Goal: Task Accomplishment & Management: Use online tool/utility

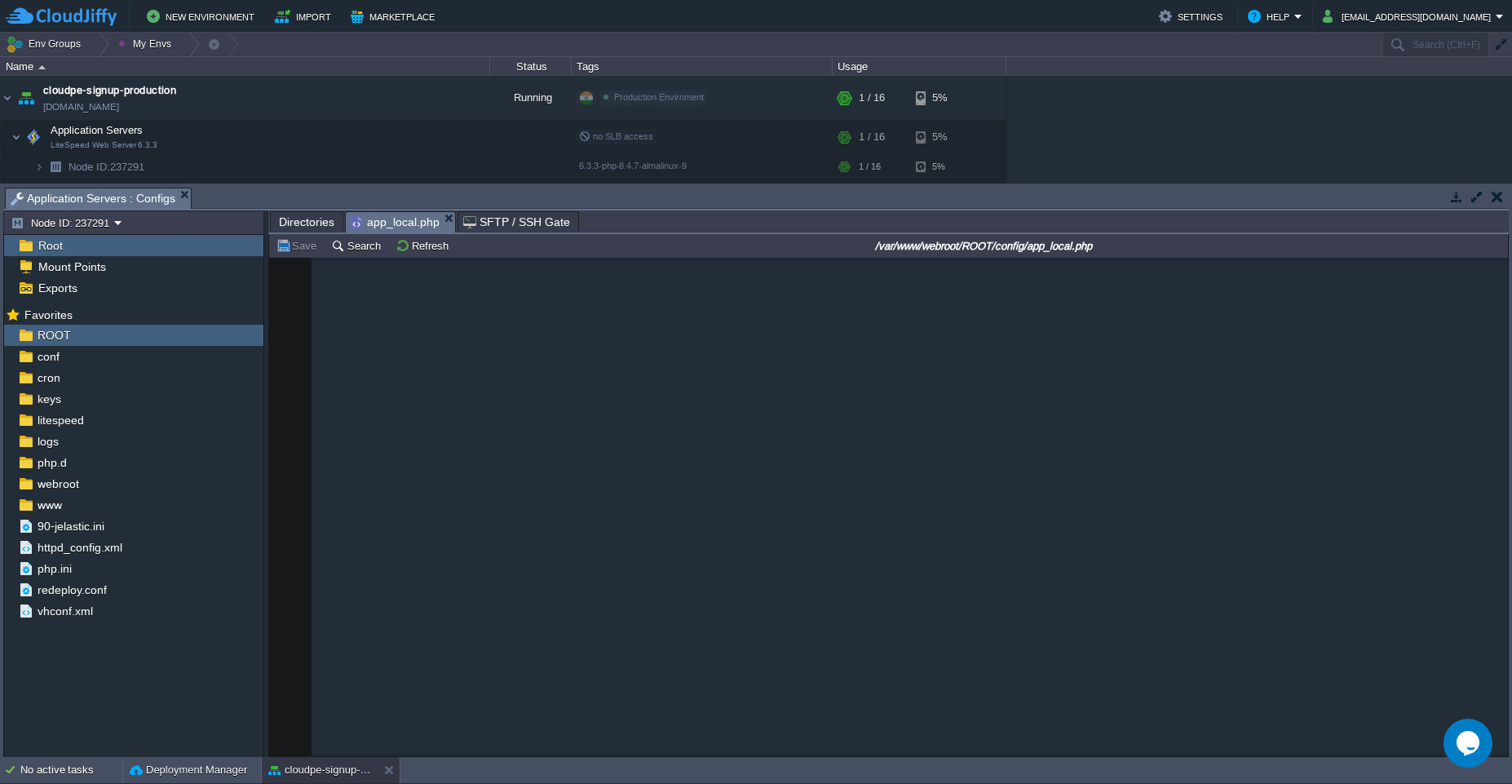
scroll to position [1591, 0]
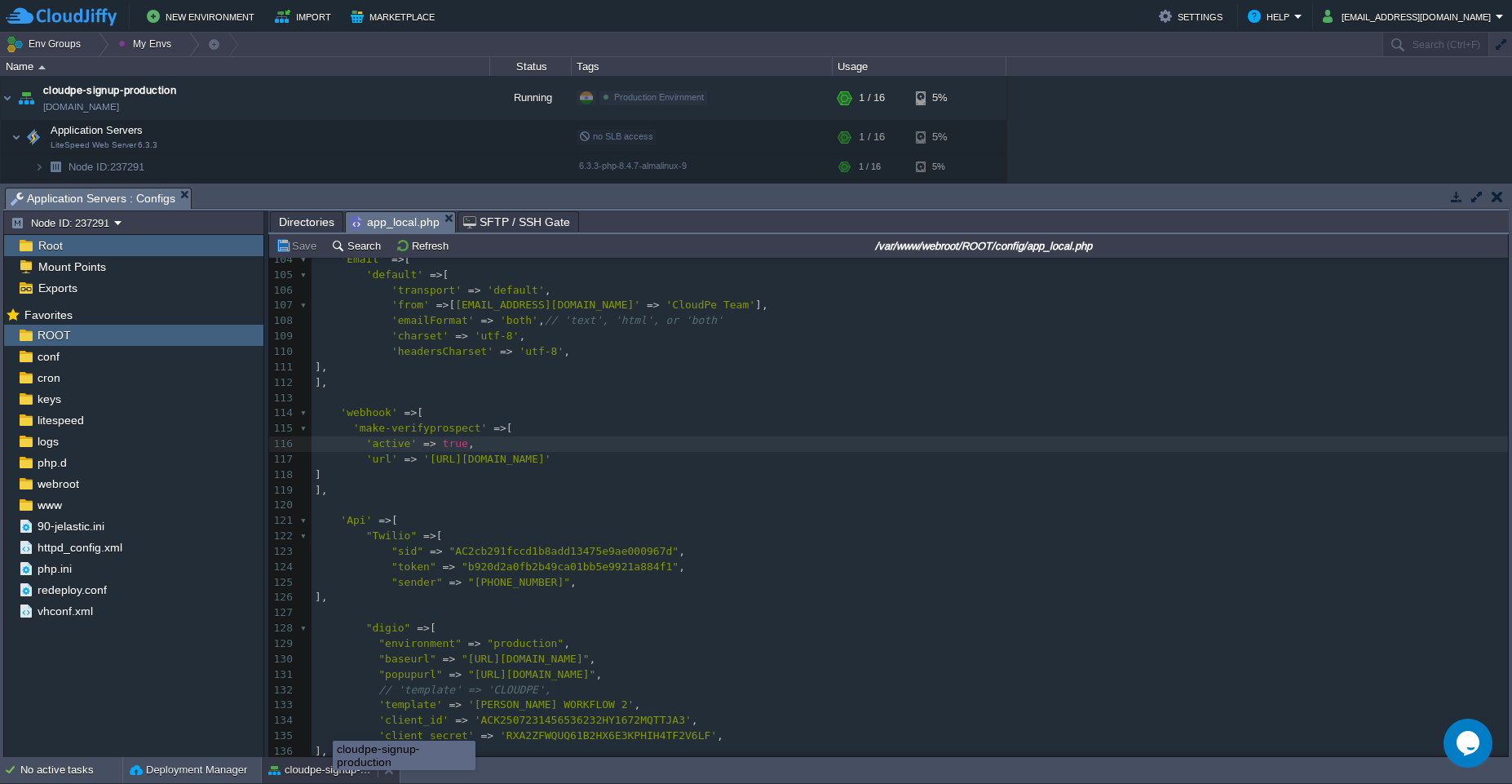
click at [333, 779] on div "cloudpe-signup-production" at bounding box center [320, 769] width 116 height 26
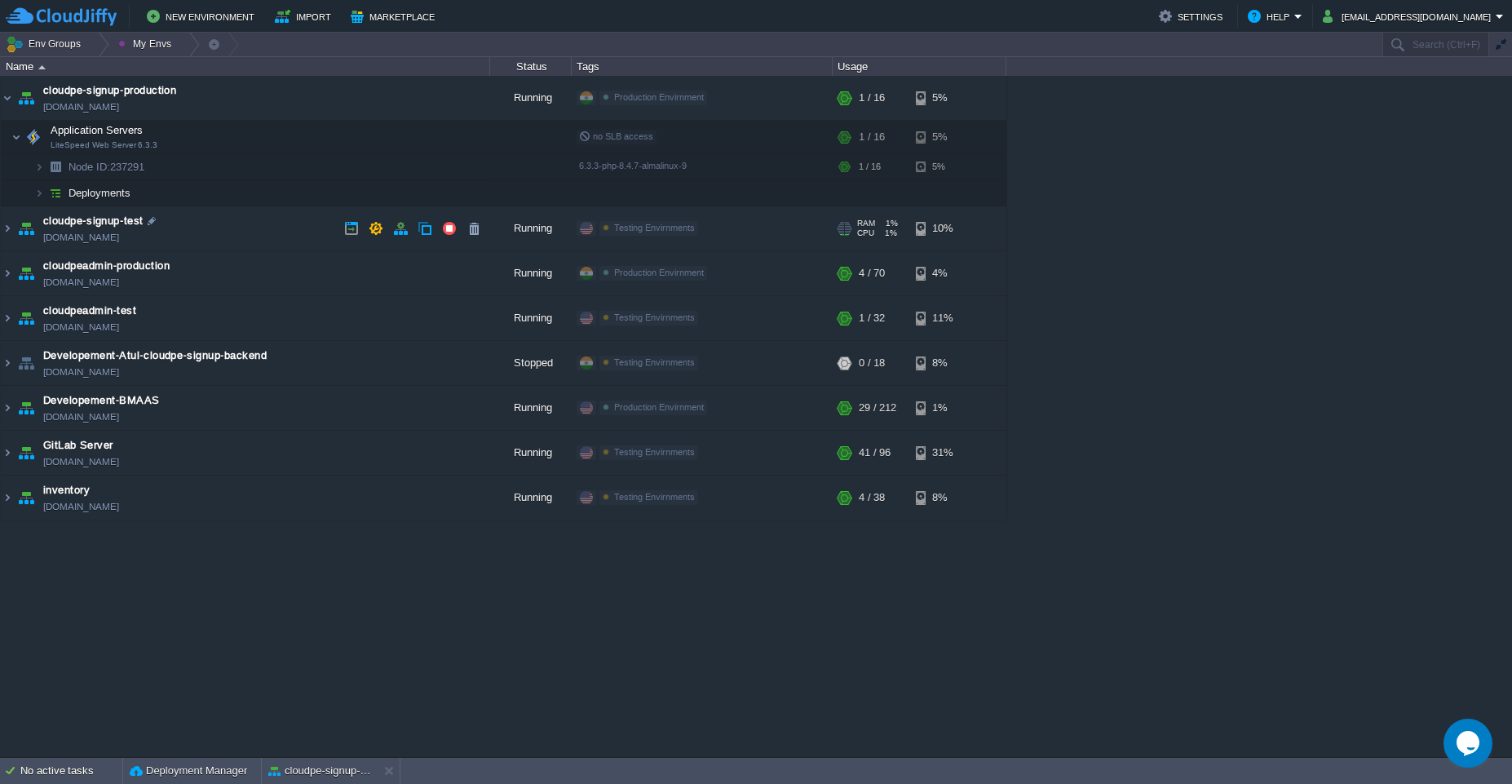
click at [271, 230] on td "cloudpe-signup-test [DOMAIN_NAME]" at bounding box center [245, 228] width 489 height 44
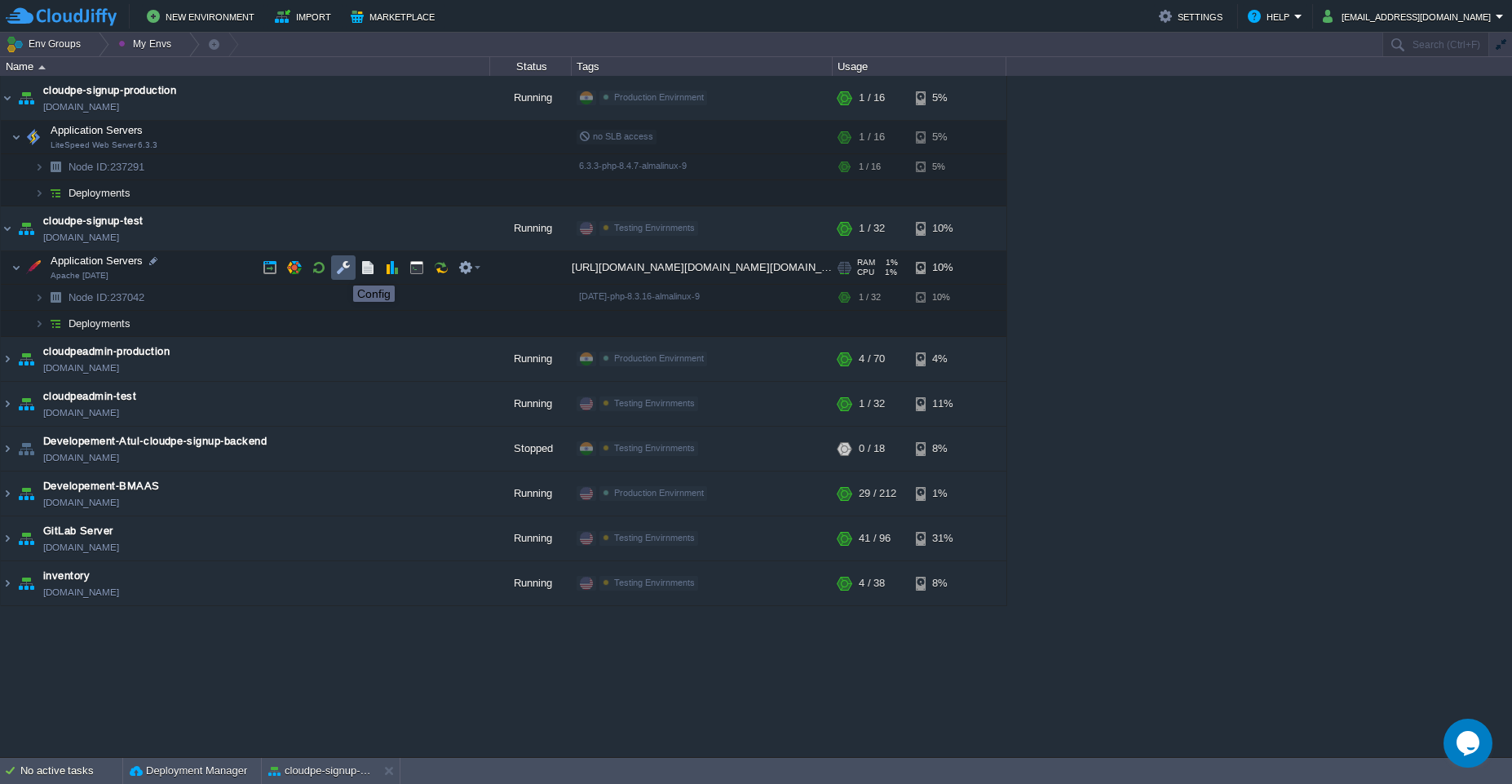
click at [341, 271] on button "button" at bounding box center [344, 267] width 15 height 15
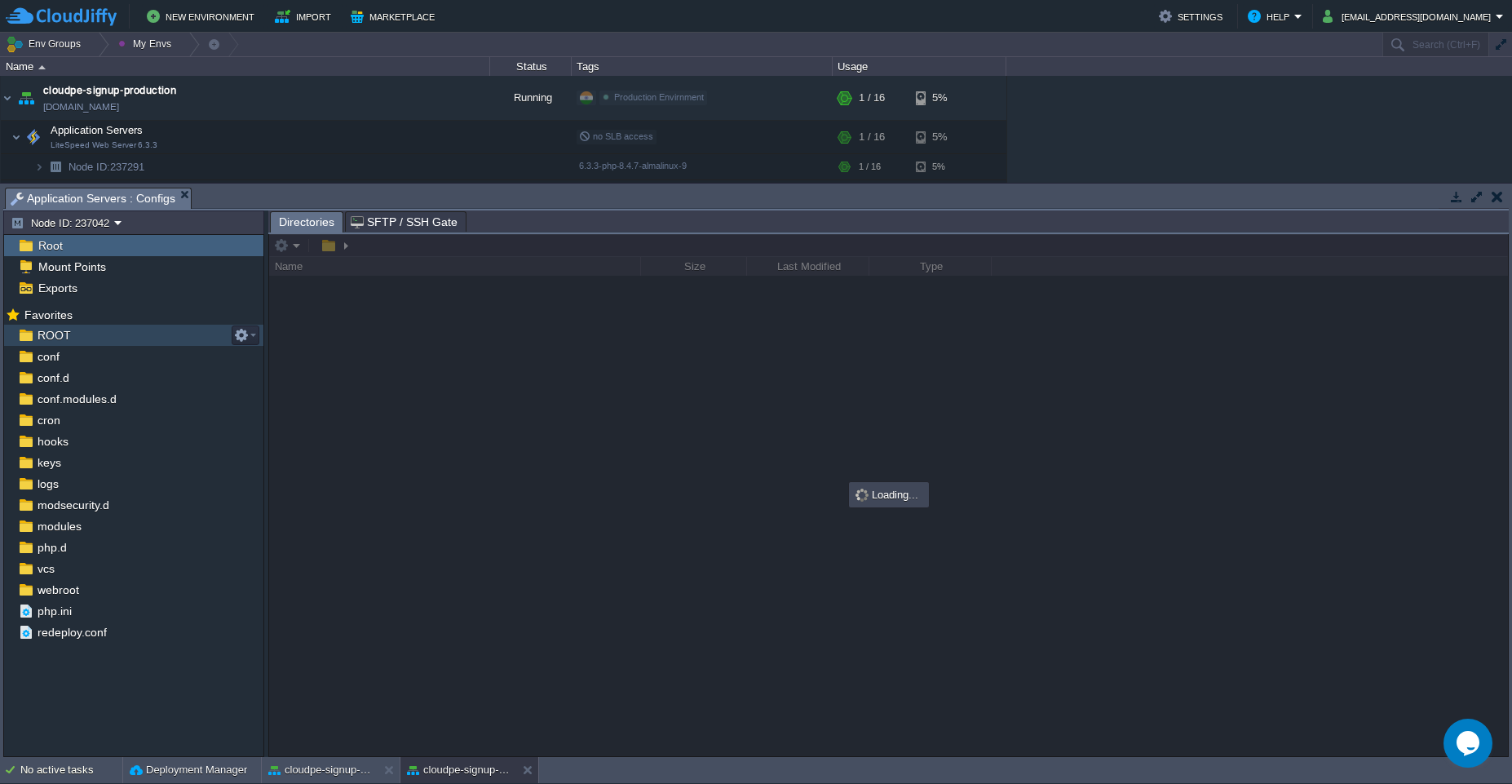
click at [97, 336] on div "ROOT" at bounding box center [133, 335] width 259 height 21
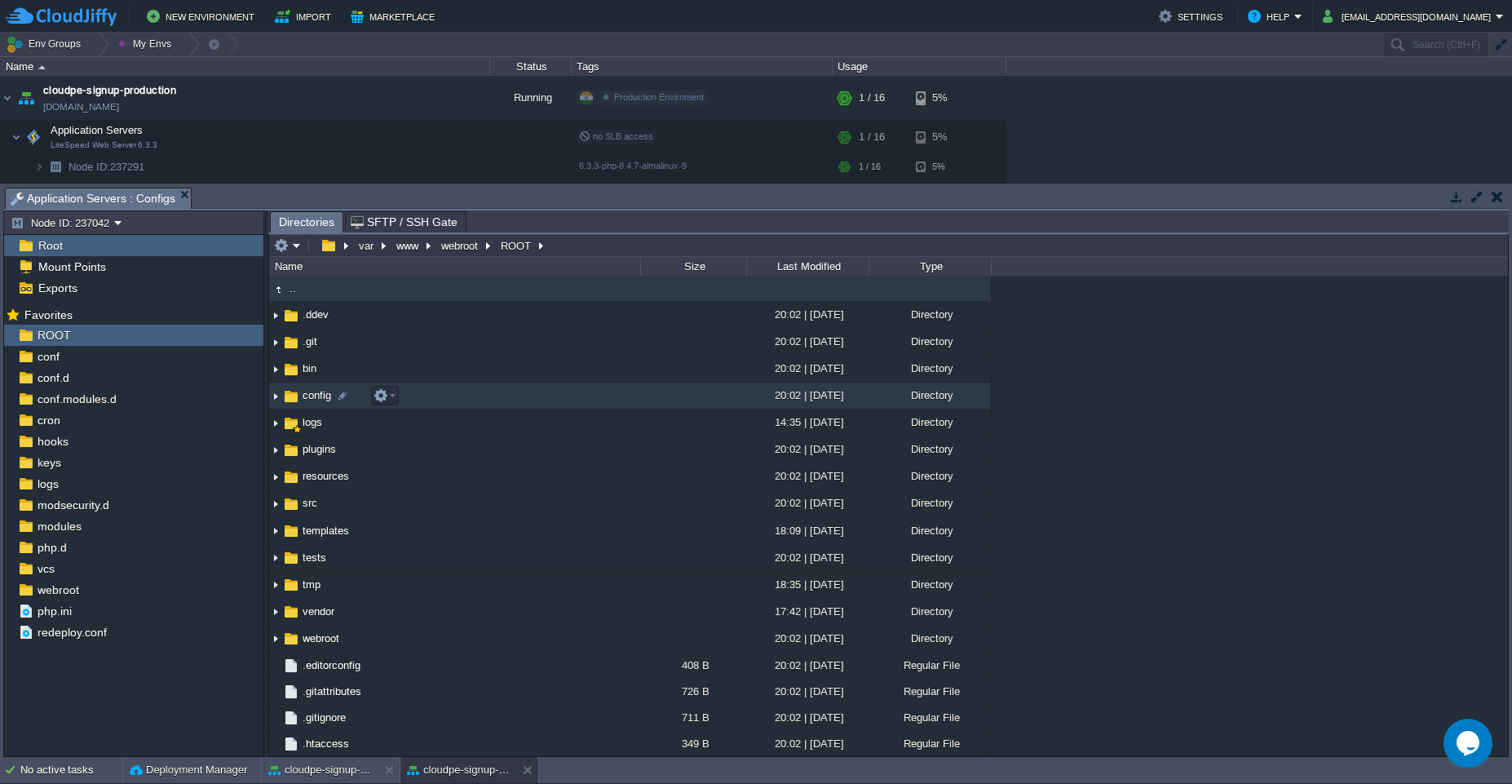
click at [564, 387] on td "config" at bounding box center [455, 396] width 371 height 27
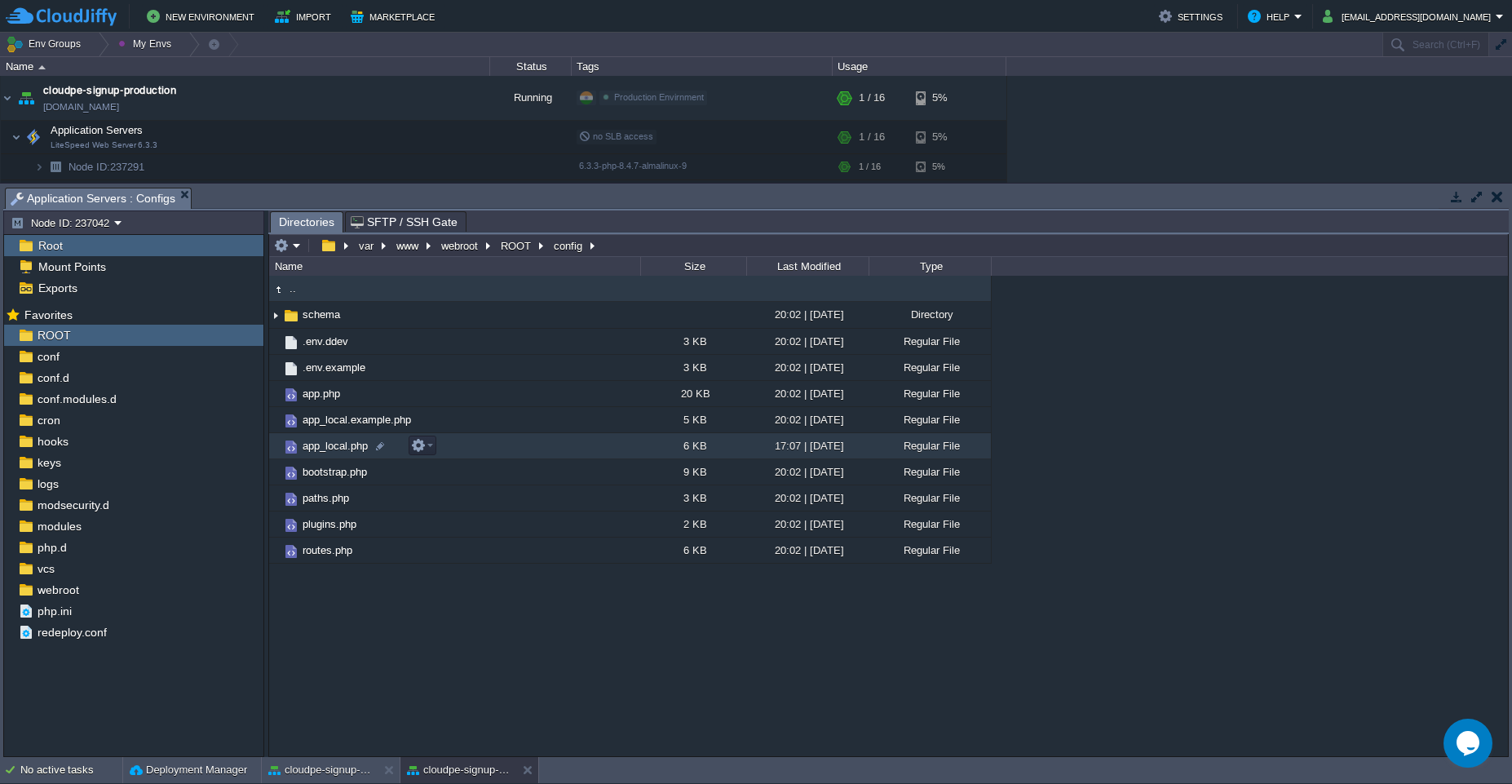
click at [481, 454] on td "app_local.php" at bounding box center [455, 445] width 371 height 26
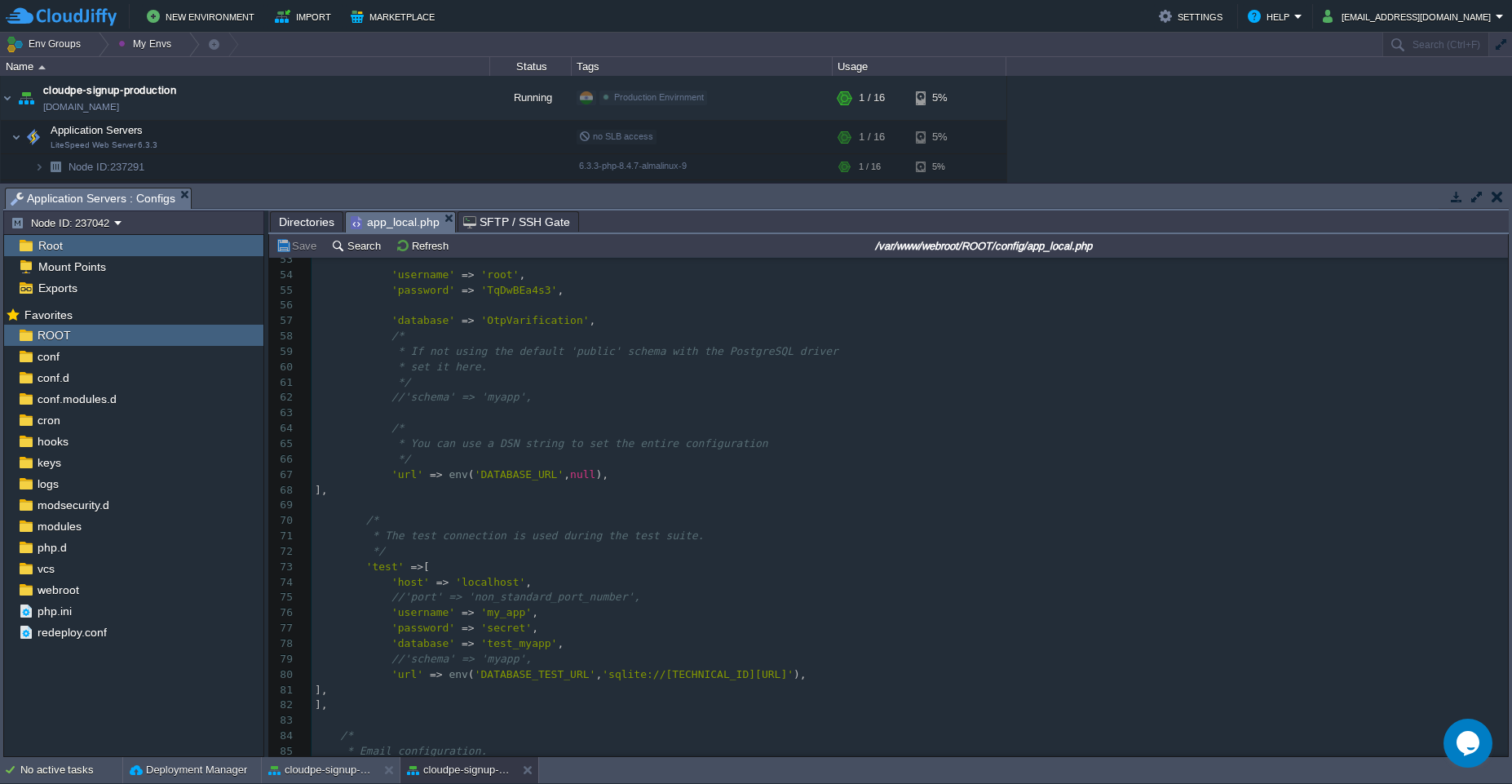
scroll to position [0, 0]
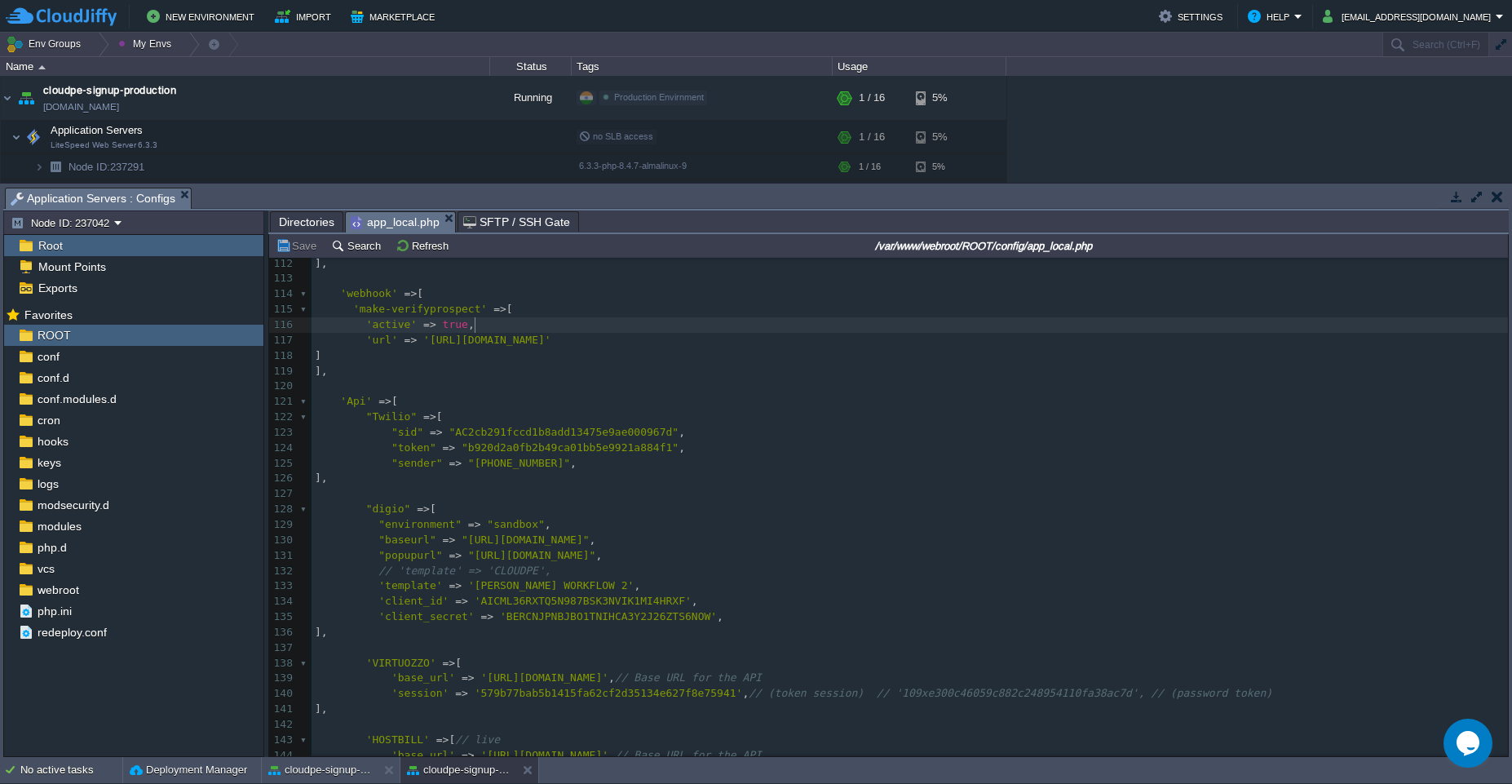
click at [507, 319] on pre "'active' => true ," at bounding box center [909, 325] width 1197 height 15
click at [314, 770] on button "cloudpe-signup-production" at bounding box center [320, 769] width 103 height 16
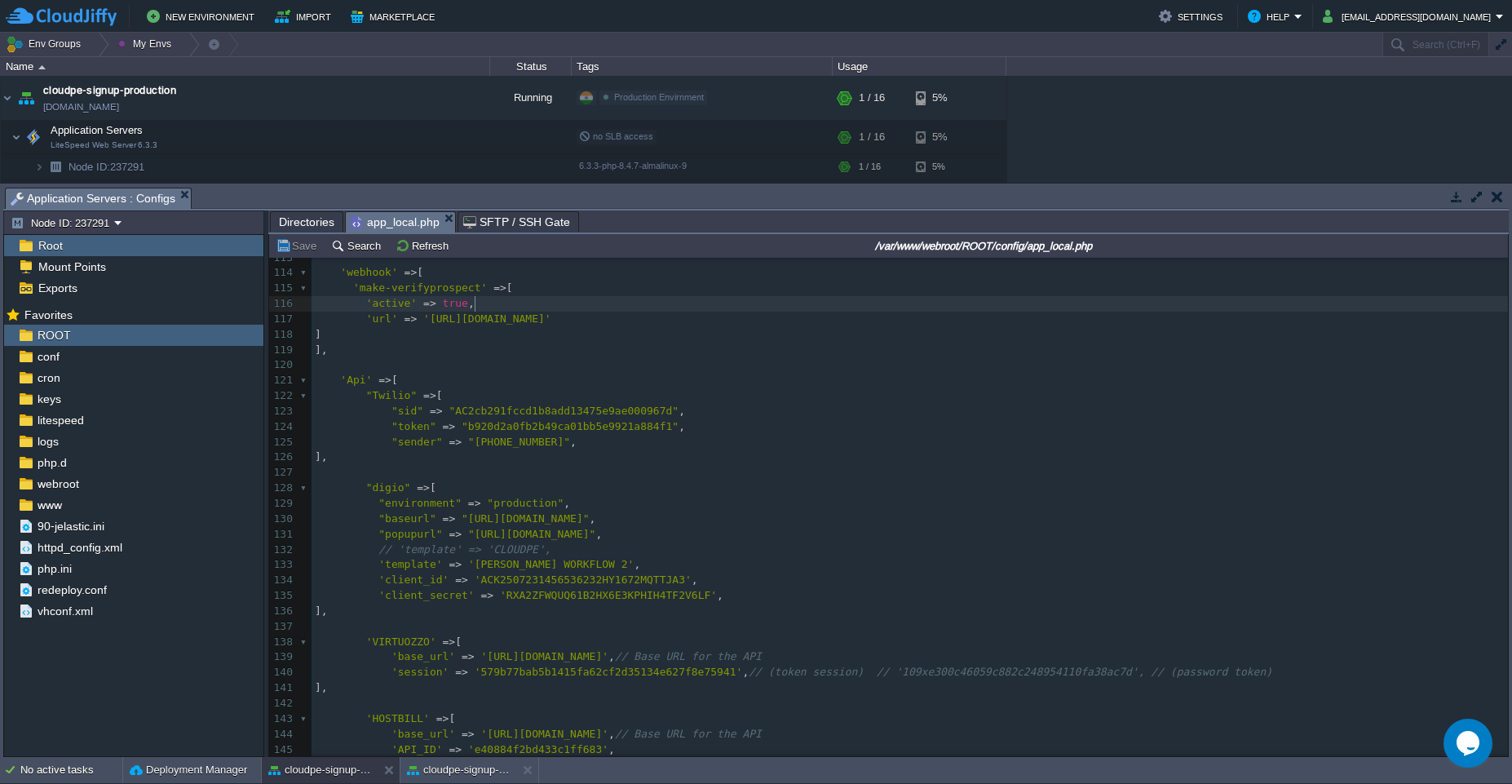
click at [609, 305] on pre "'active' => true ," at bounding box center [909, 304] width 1197 height 15
click at [464, 772] on button "cloudpe-signup-test" at bounding box center [458, 769] width 103 height 16
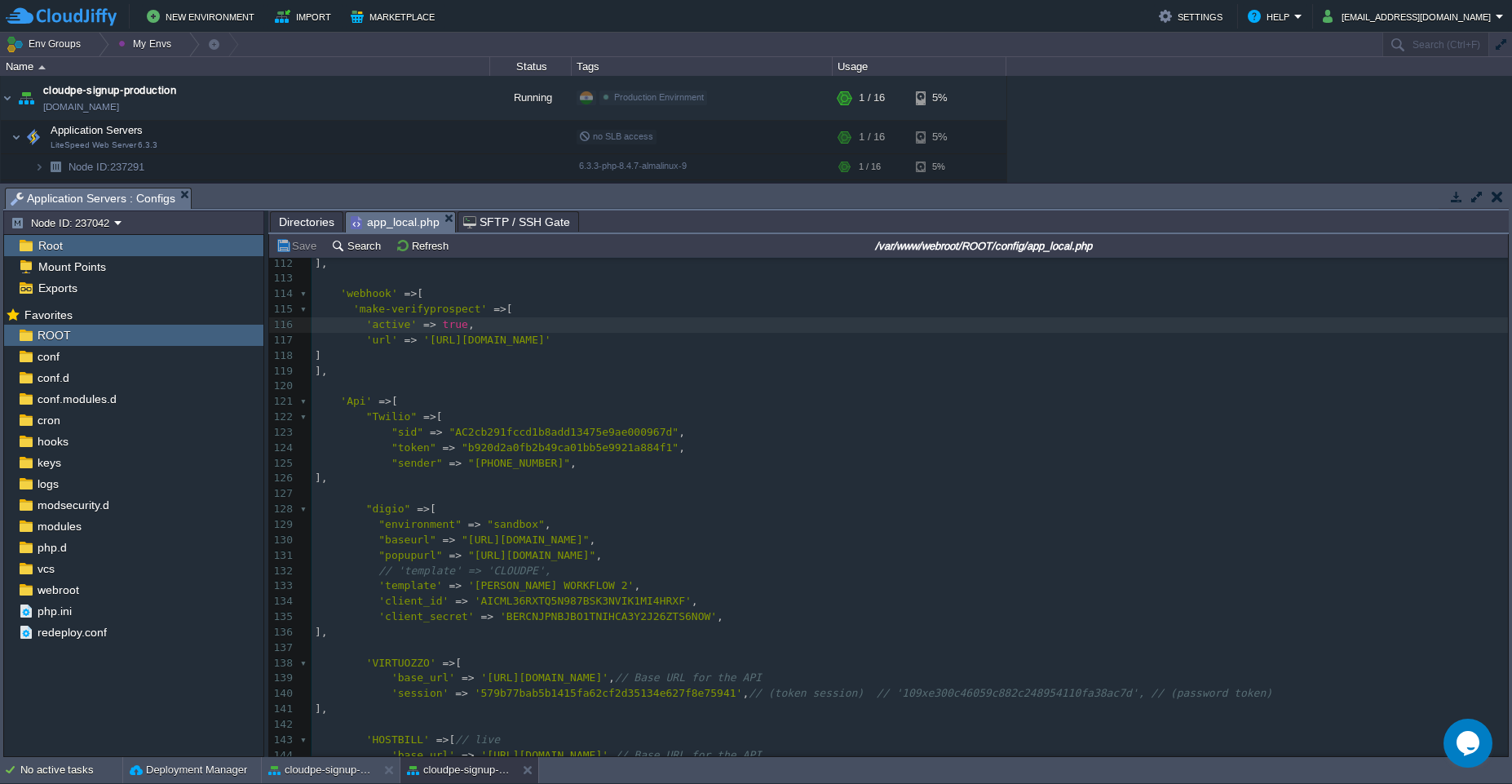
click at [531, 329] on pre "'active' => true ," at bounding box center [909, 325] width 1197 height 15
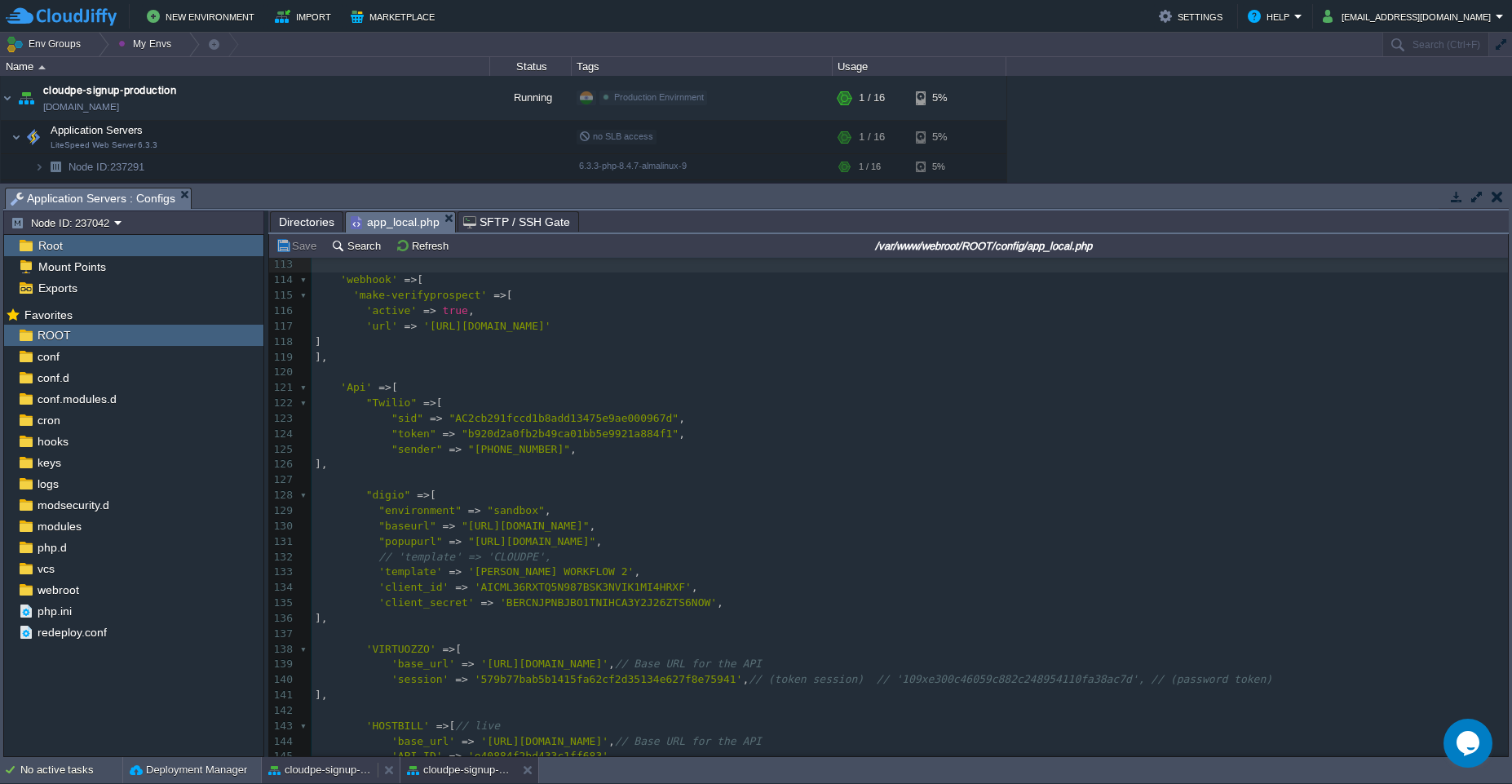
click at [315, 767] on button "cloudpe-signup-production" at bounding box center [320, 769] width 103 height 16
click at [424, 781] on div "cloudpe-signup-test" at bounding box center [458, 769] width 116 height 26
click at [331, 780] on div "cloudpe-signup-production" at bounding box center [320, 769] width 116 height 26
click at [447, 775] on button "cloudpe-signup-test" at bounding box center [458, 769] width 103 height 16
click at [309, 781] on div "cloudpe-signup-production" at bounding box center [320, 769] width 116 height 26
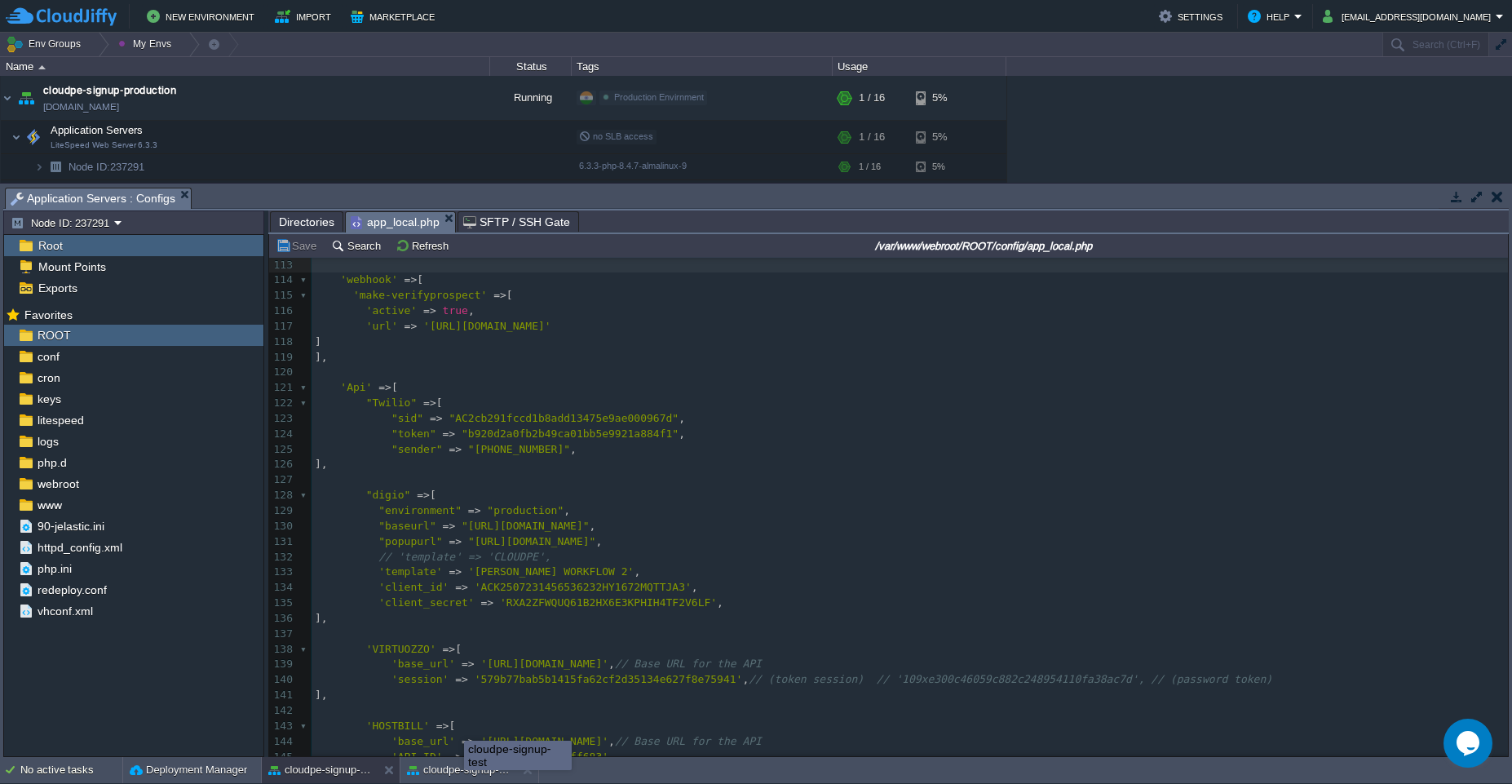
click at [465, 761] on div "cloudpe-signup-test" at bounding box center [517, 755] width 106 height 28
click at [464, 782] on div "cloudpe-signup-test" at bounding box center [458, 769] width 116 height 26
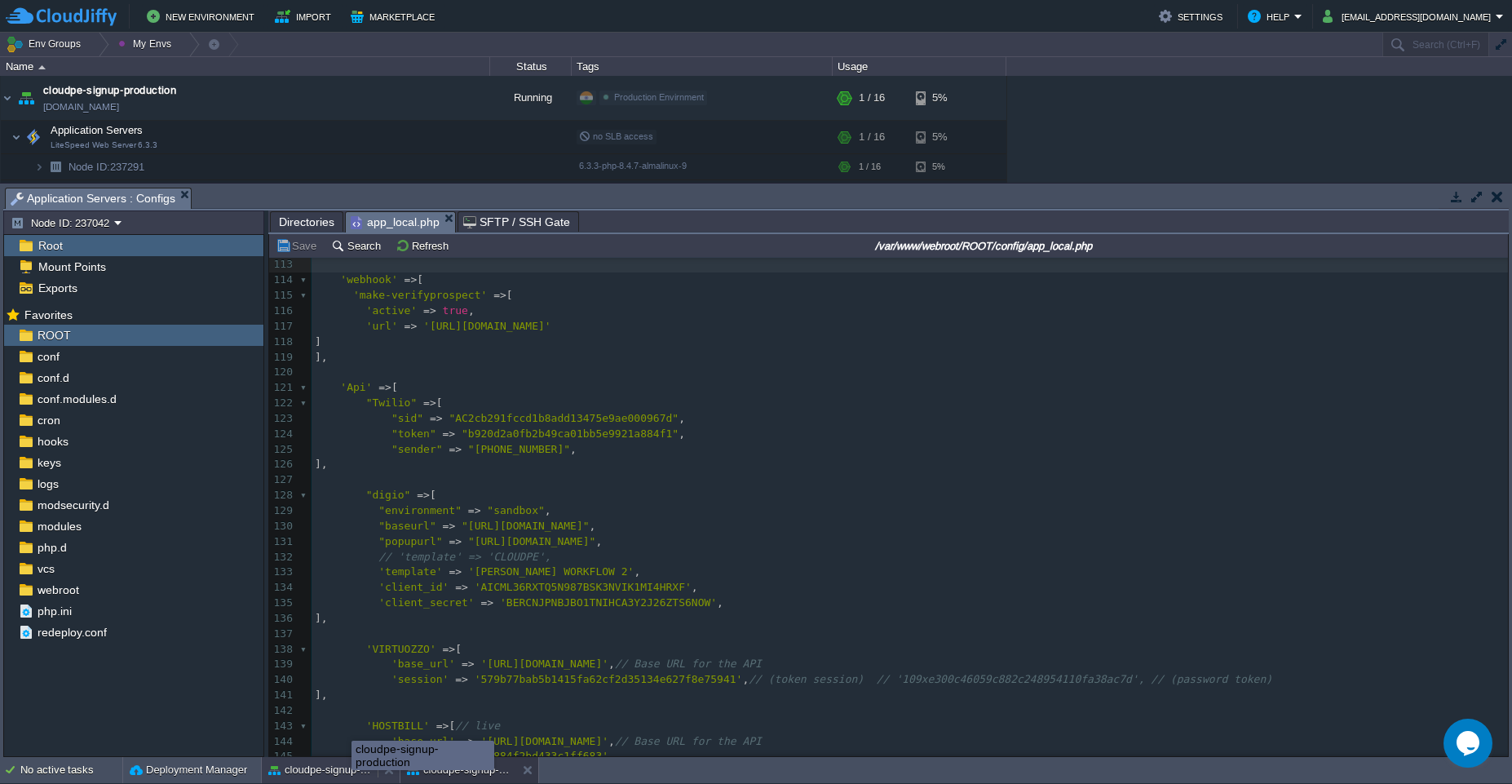
click at [351, 782] on div "cloudpe-signup-production" at bounding box center [320, 769] width 116 height 26
click at [433, 775] on button "cloudpe-signup-test" at bounding box center [458, 769] width 103 height 16
click at [460, 313] on div "191 'make-verifyprospect' => [ 103 ​ 104 'Email' => [ 105 'default' => [ 106 't…" at bounding box center [909, 634] width 1197 height 1060
type textarea "false"
click at [465, 774] on button "cloudpe-signup-test" at bounding box center [458, 769] width 103 height 16
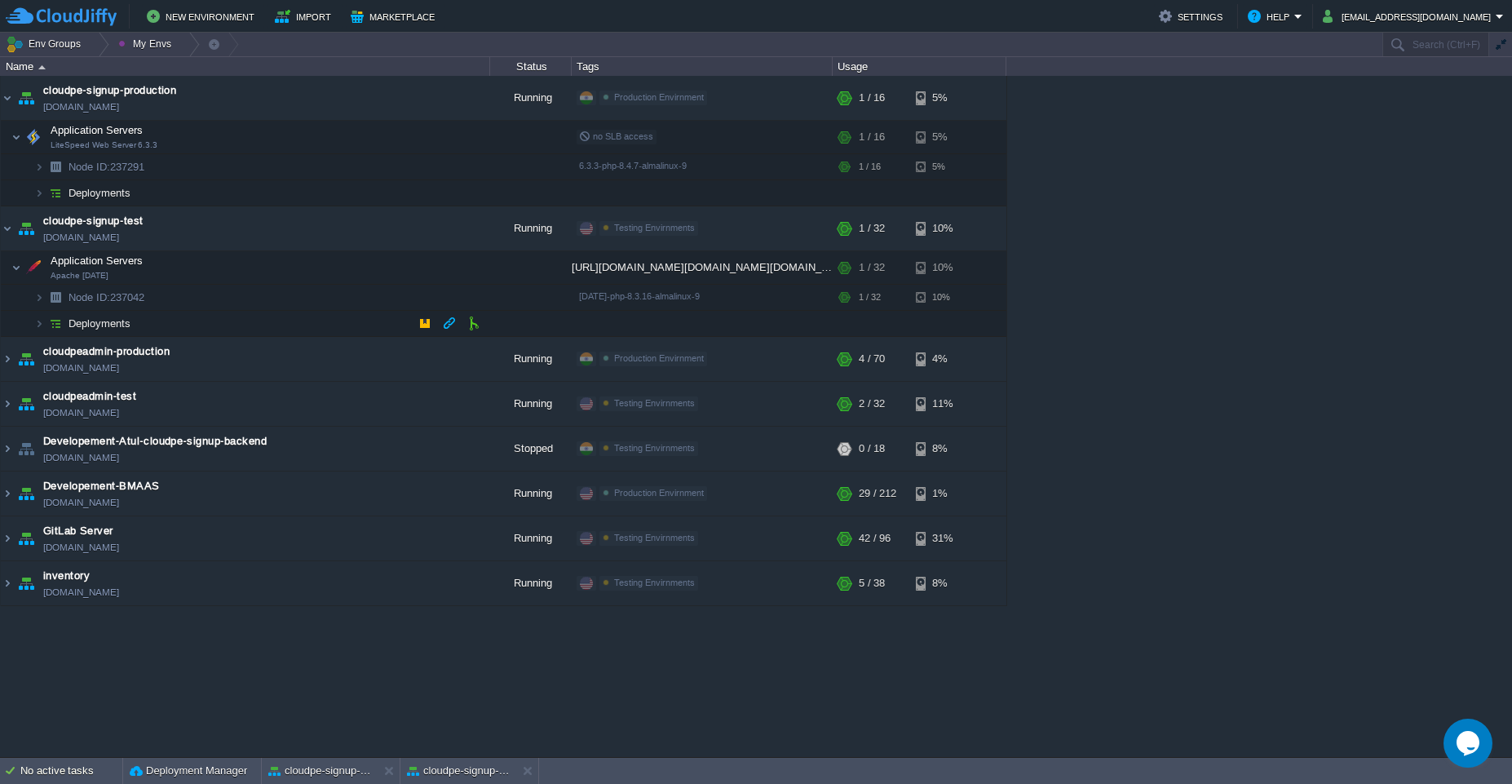
click at [309, 315] on td "Deployments" at bounding box center [245, 324] width 489 height 26
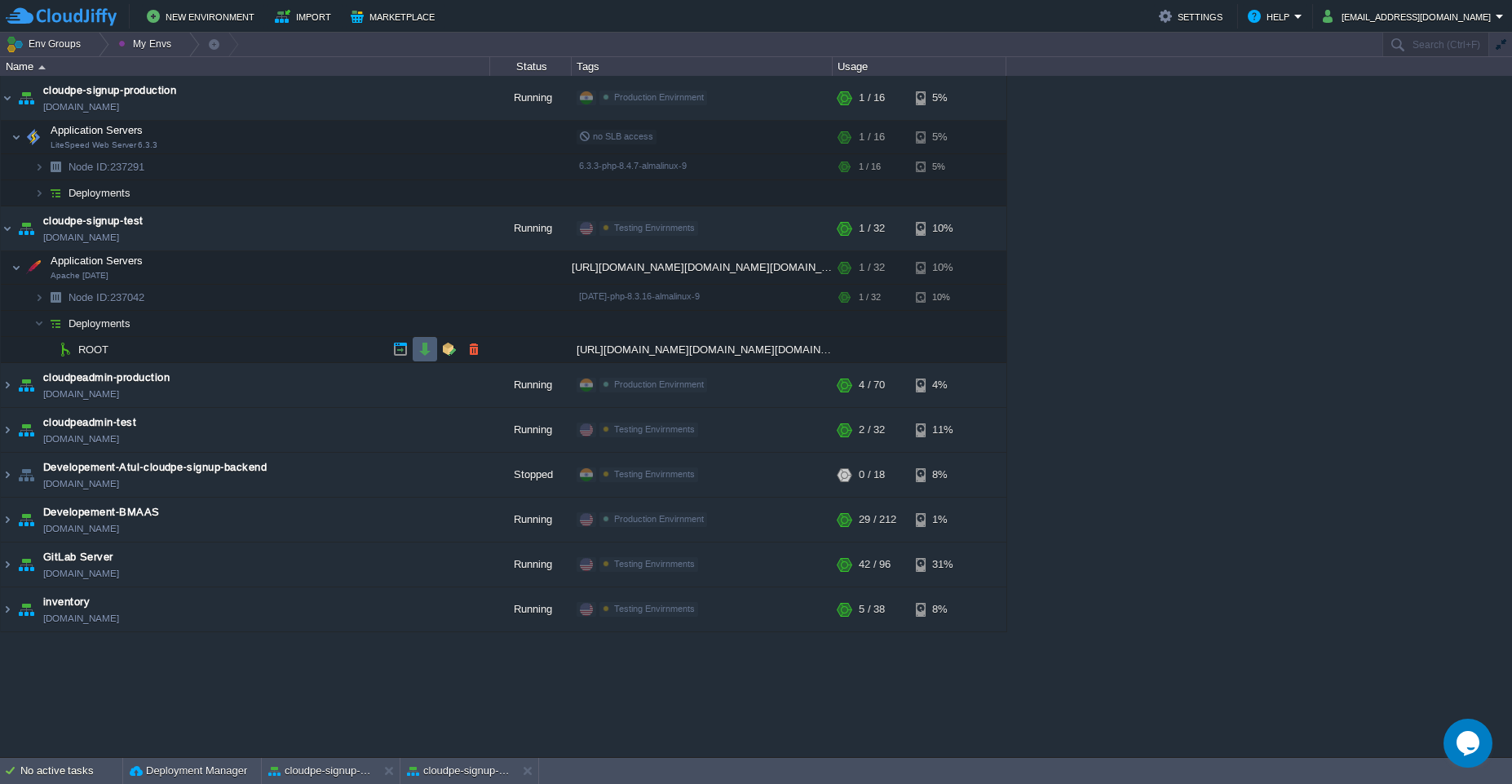
click at [423, 350] on button "button" at bounding box center [425, 349] width 15 height 15
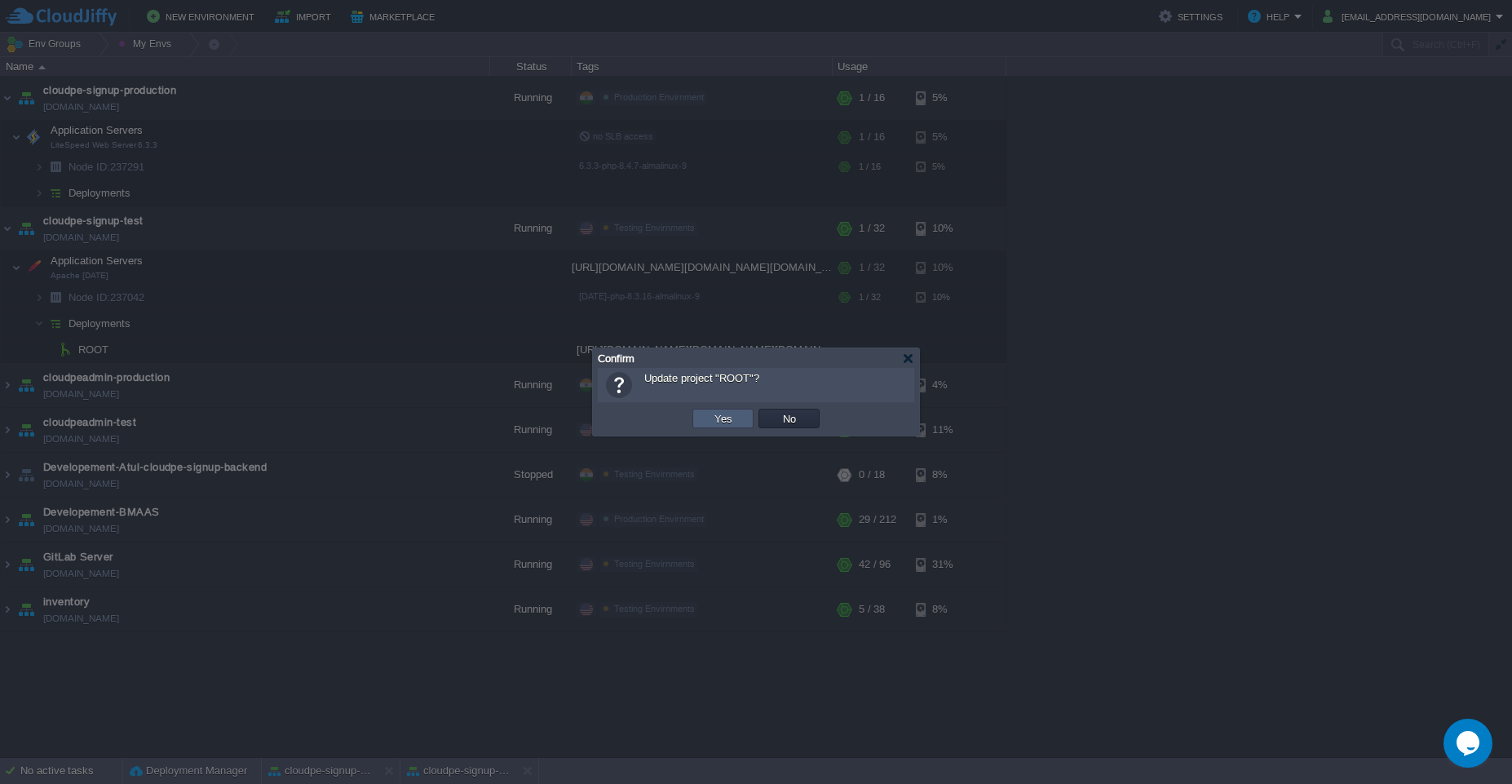
click at [748, 419] on td "Yes" at bounding box center [723, 418] width 61 height 19
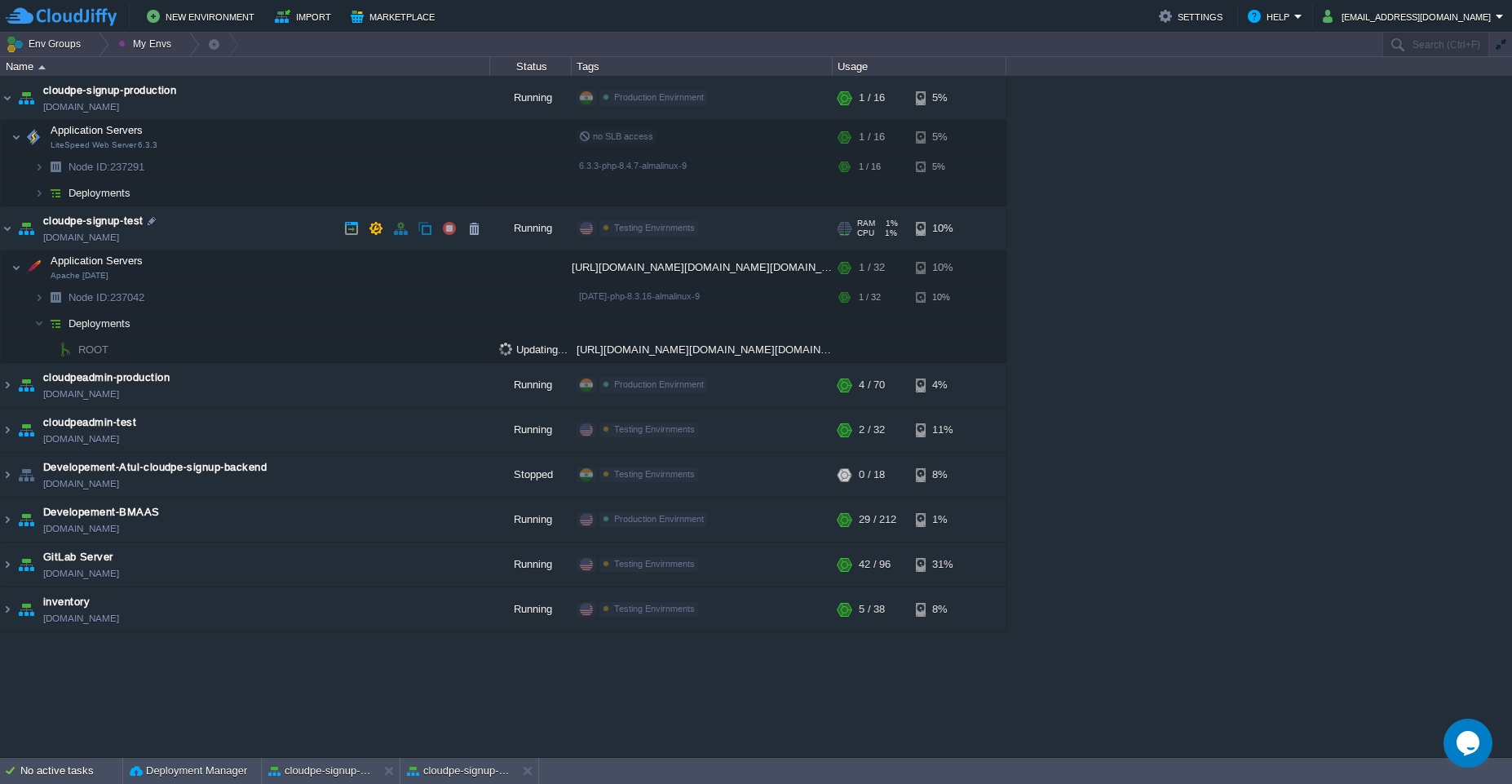
click at [119, 236] on link "[DOMAIN_NAME]" at bounding box center [81, 236] width 75 height 16
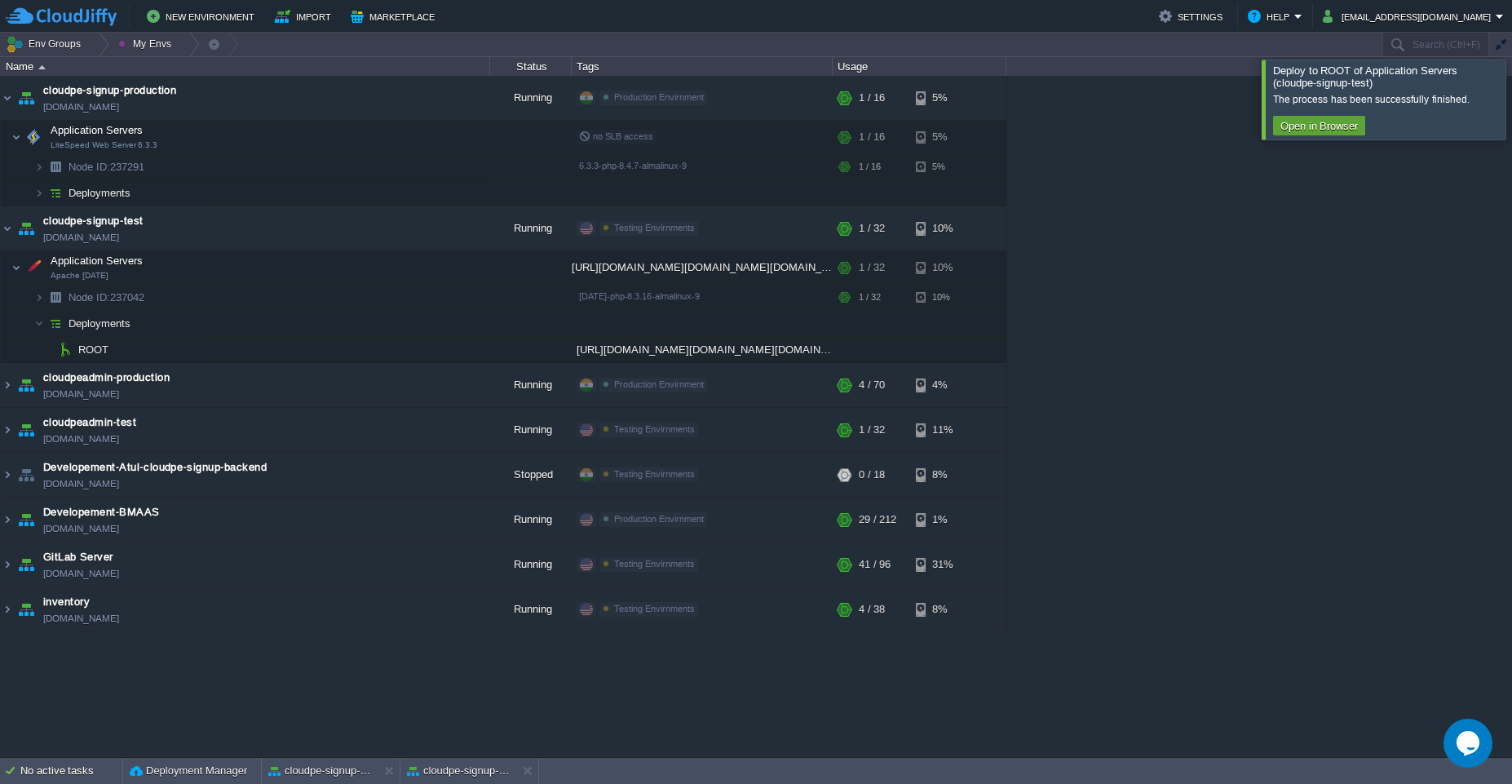
click at [1511, 102] on div at bounding box center [1531, 99] width 0 height 79
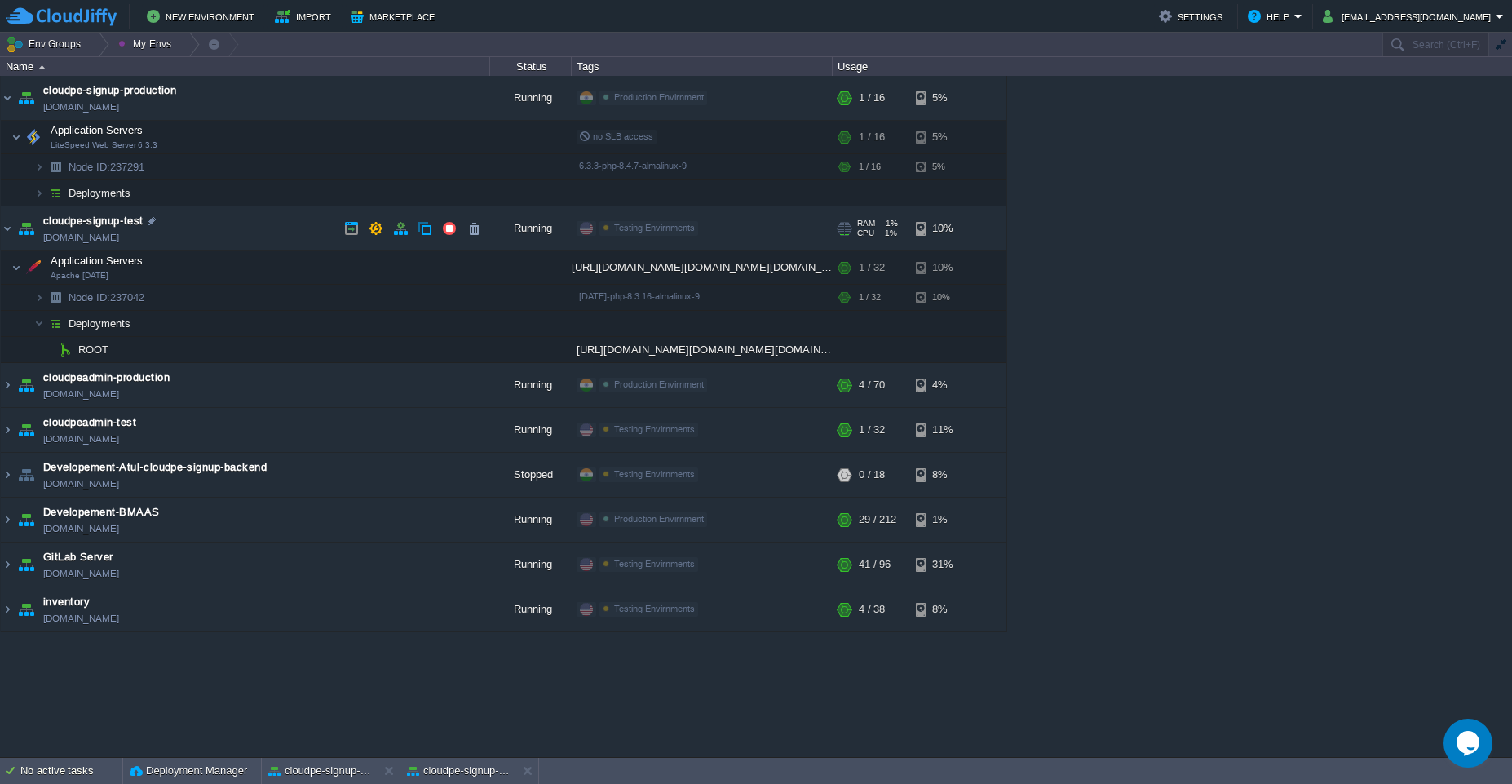
click at [283, 219] on td "cloudpe-signup-test [DOMAIN_NAME]" at bounding box center [245, 228] width 489 height 44
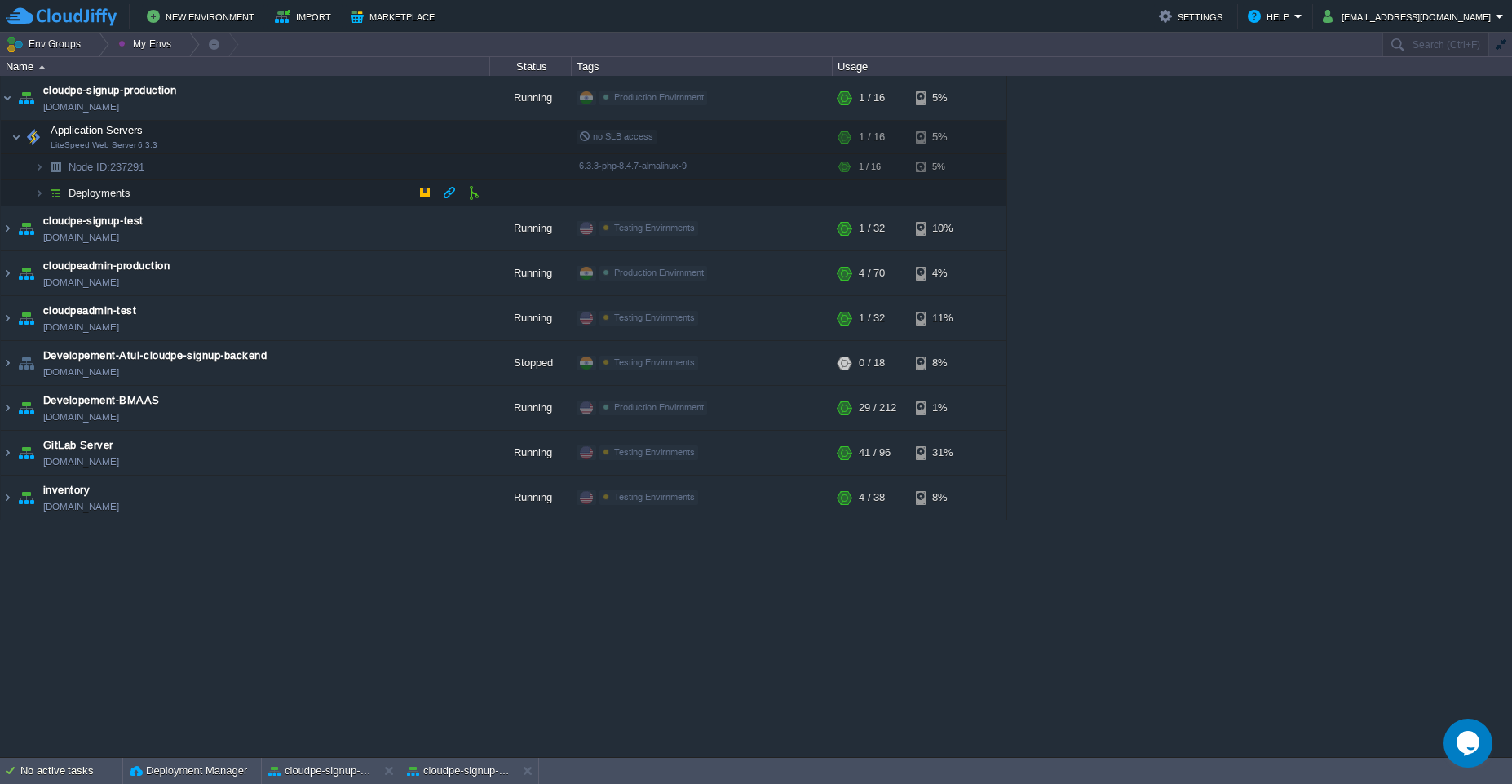
click at [247, 193] on td "Deployments" at bounding box center [245, 193] width 489 height 26
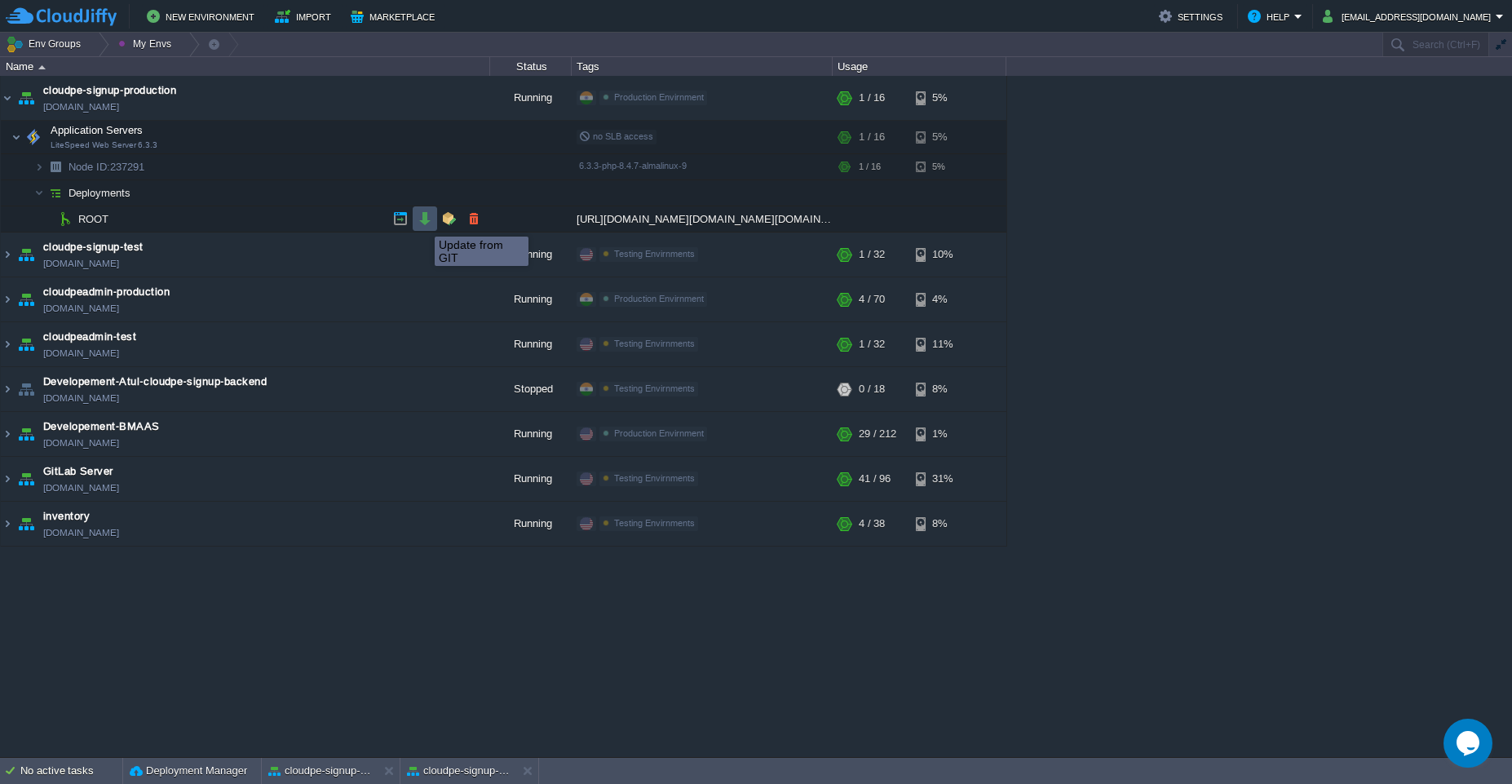
click at [423, 222] on button "button" at bounding box center [425, 219] width 15 height 15
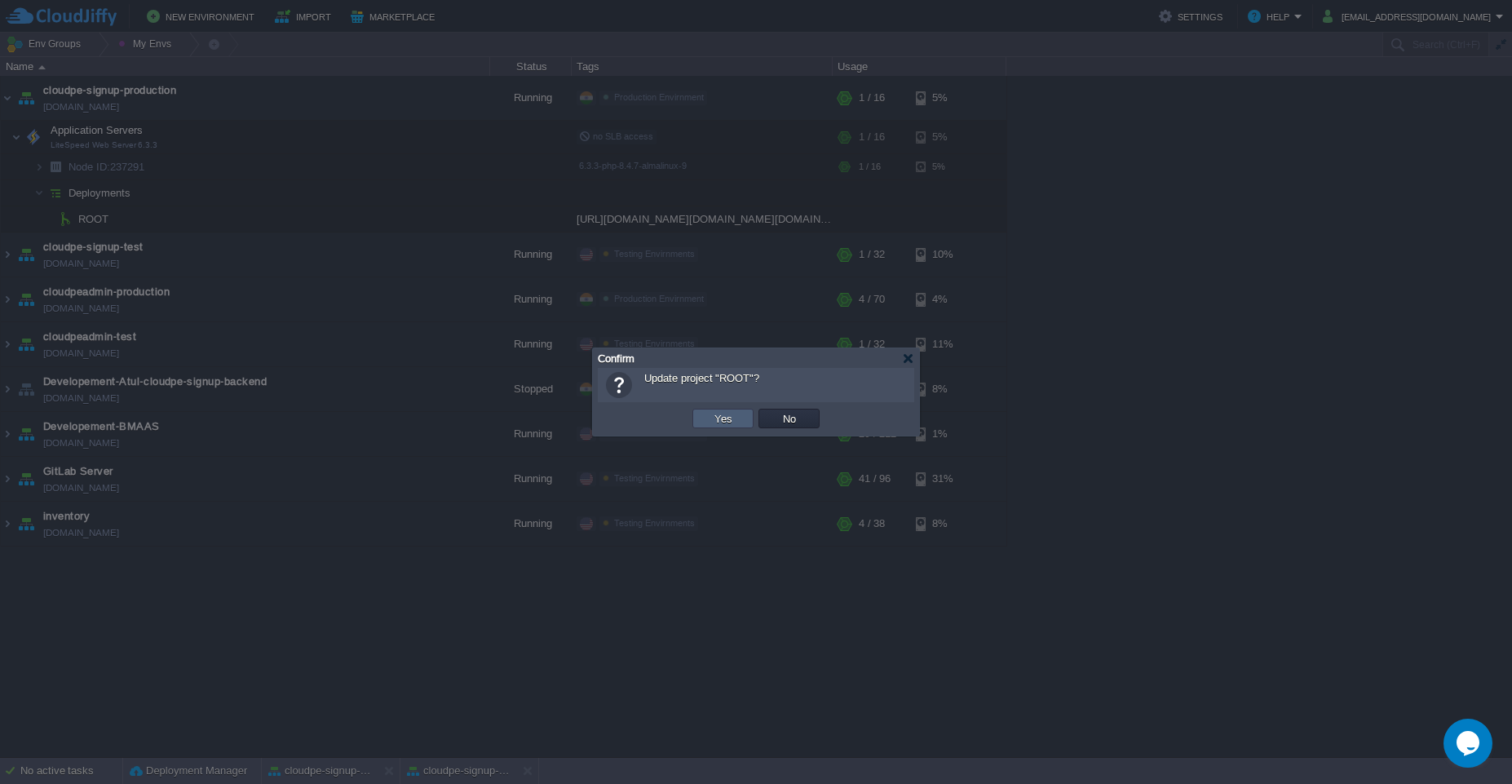
click at [714, 414] on button "Yes" at bounding box center [723, 418] width 28 height 15
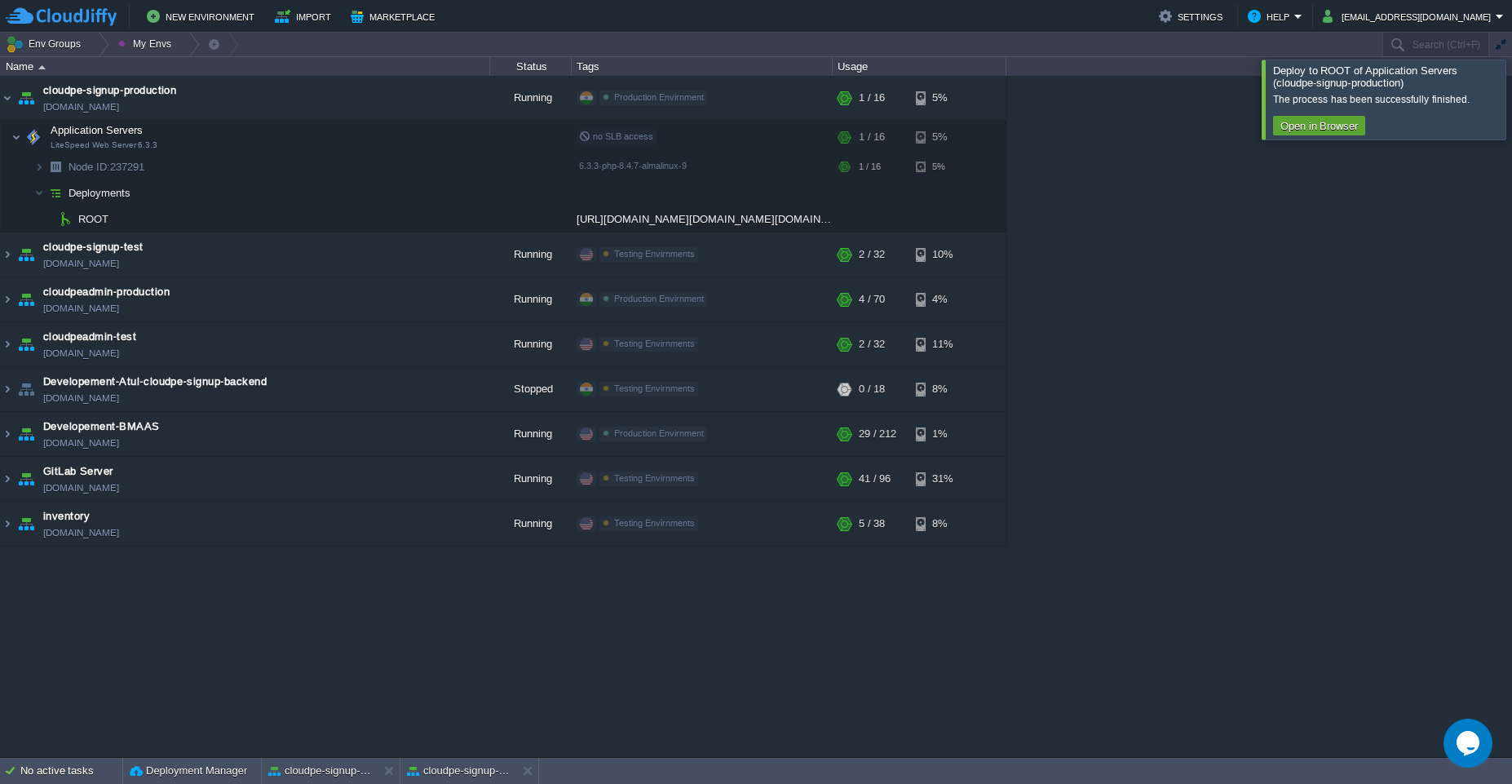
click at [1511, 104] on div at bounding box center [1531, 99] width 0 height 79
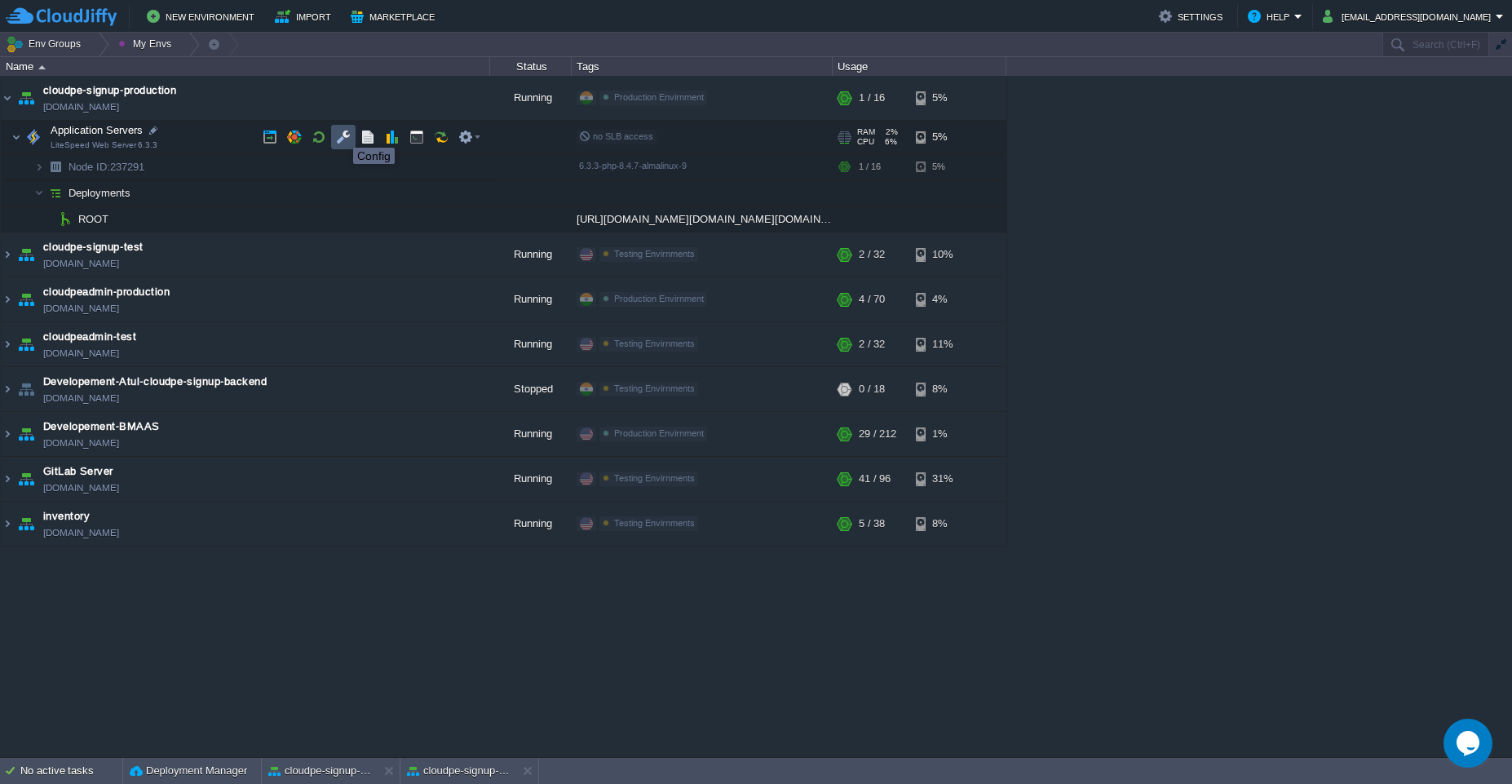
click at [341, 133] on button "button" at bounding box center [344, 138] width 15 height 15
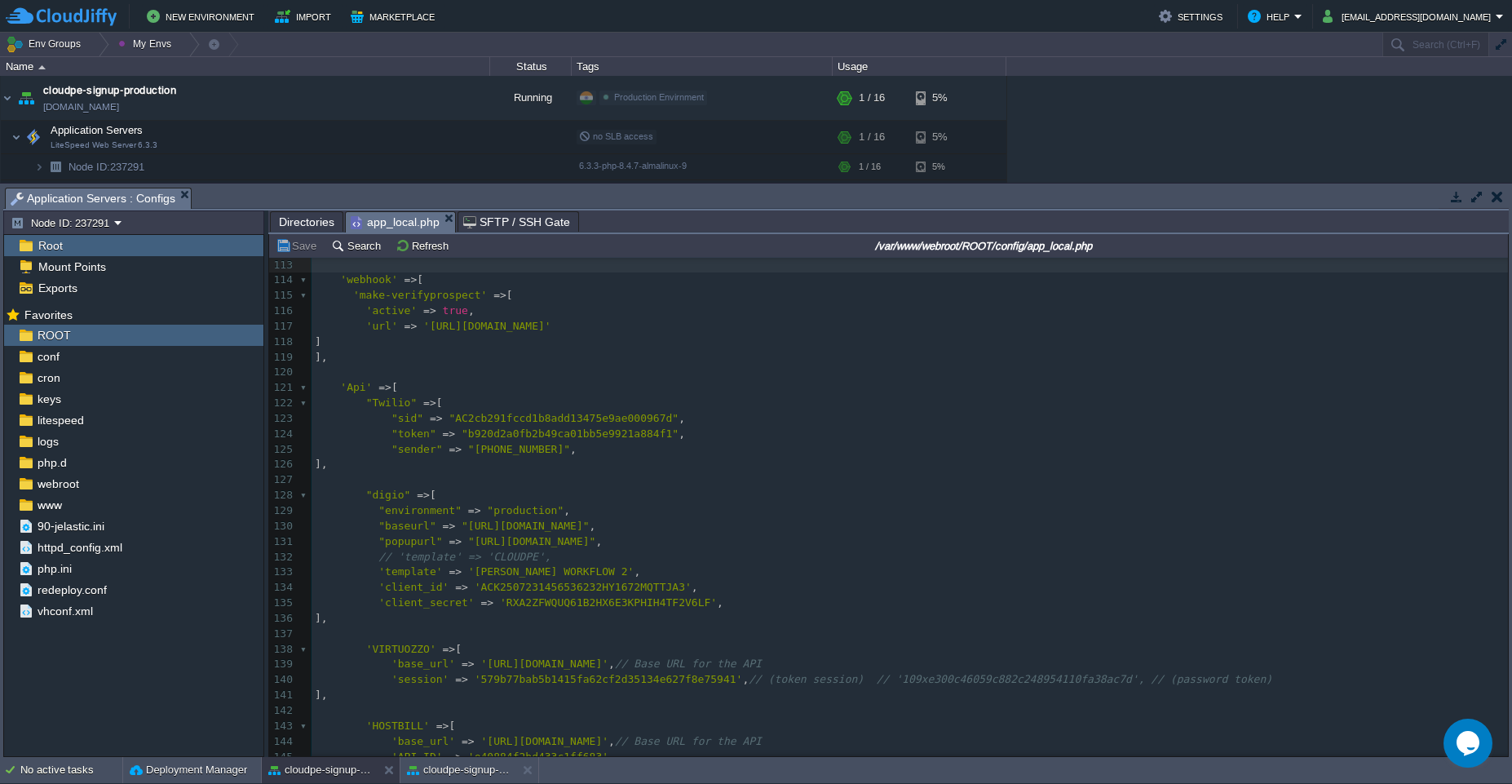
click at [459, 309] on div "xxxxxxxxxx <?php 94 'host' => '[DOMAIN_NAME]' , 95 'port' => 25 , 96 'username'…" at bounding box center [909, 480] width 1197 height 1030
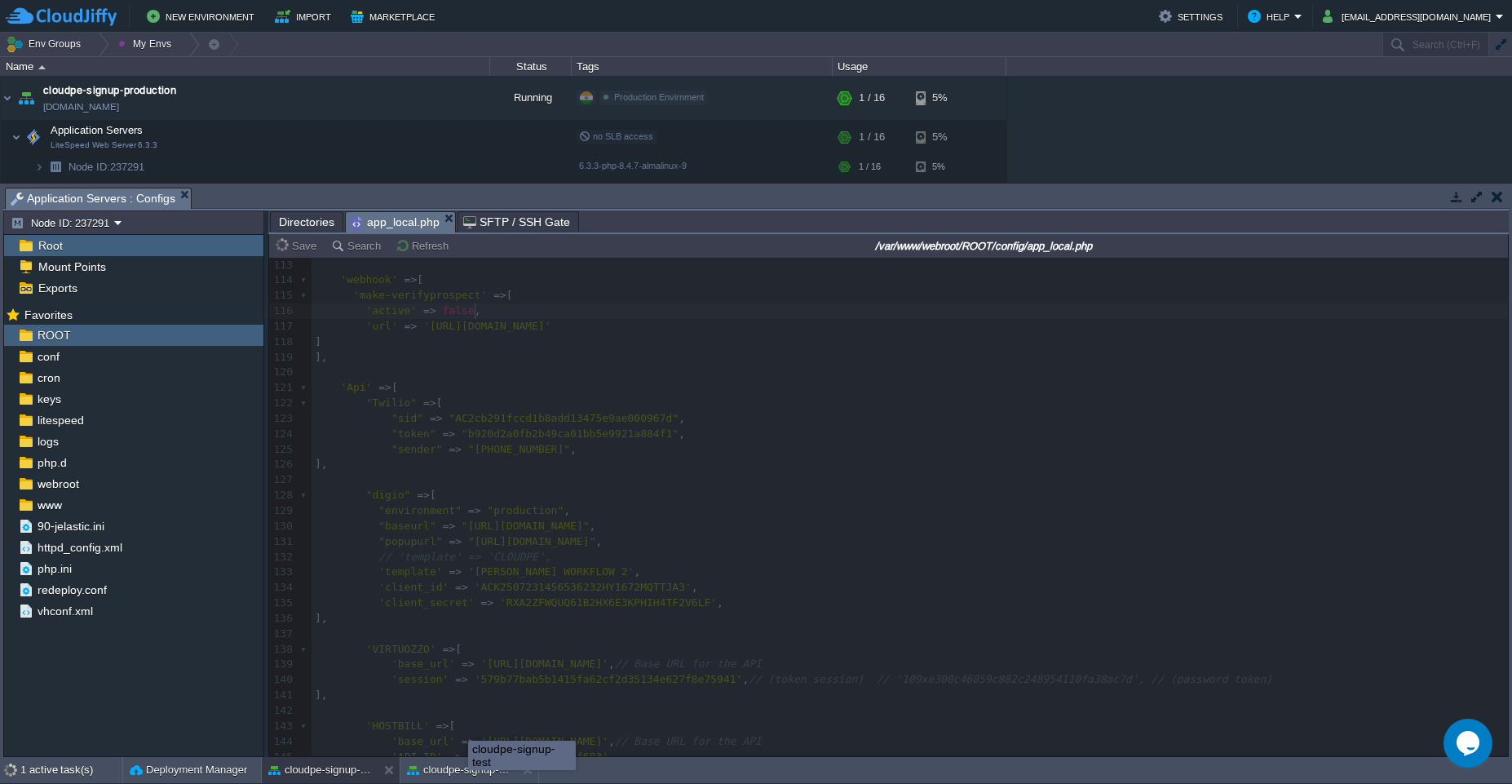
type textarea "false"
click at [468, 769] on div "cloudpe-signup-test" at bounding box center [522, 755] width 107 height 29
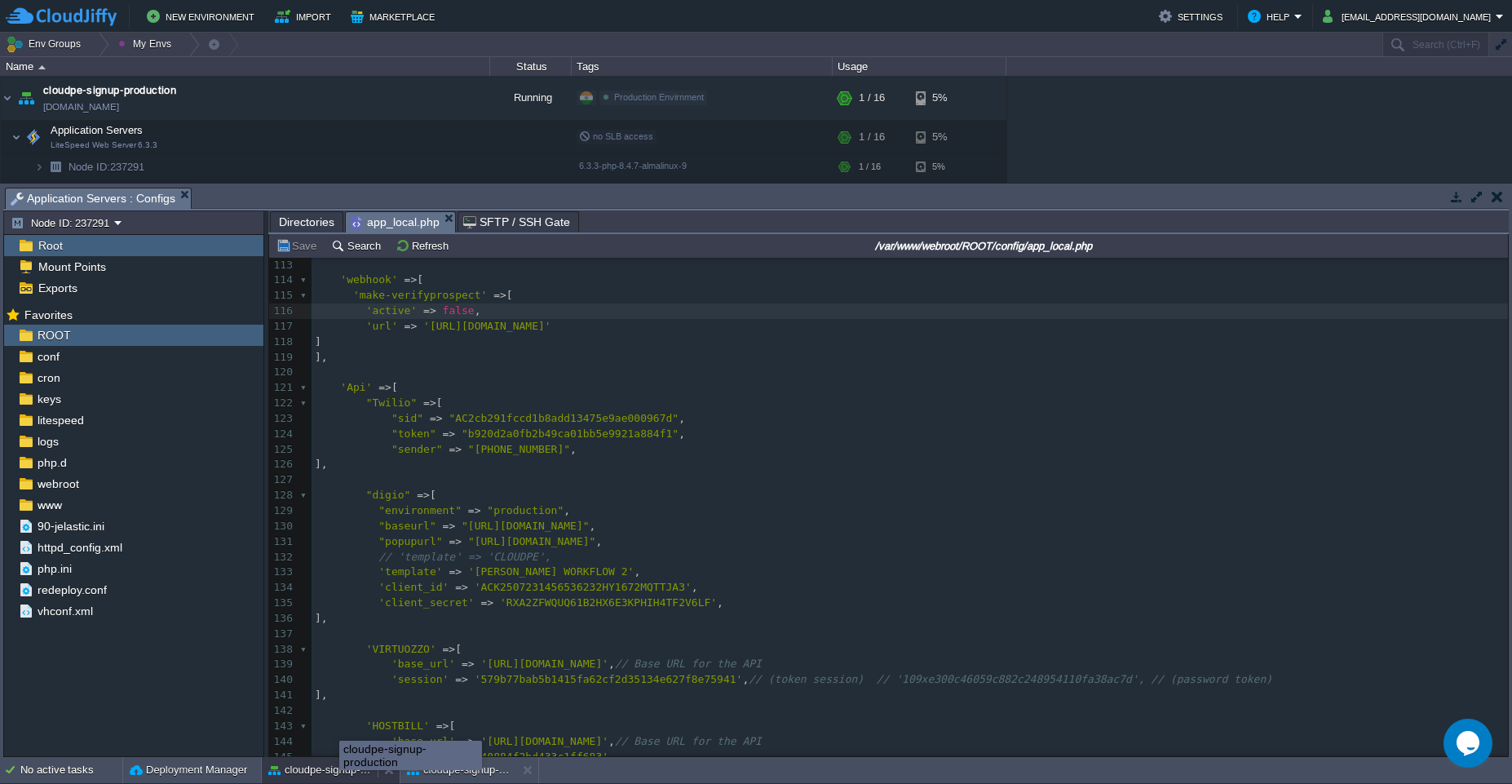
click at [325, 775] on button "cloudpe-signup-production" at bounding box center [320, 769] width 103 height 16
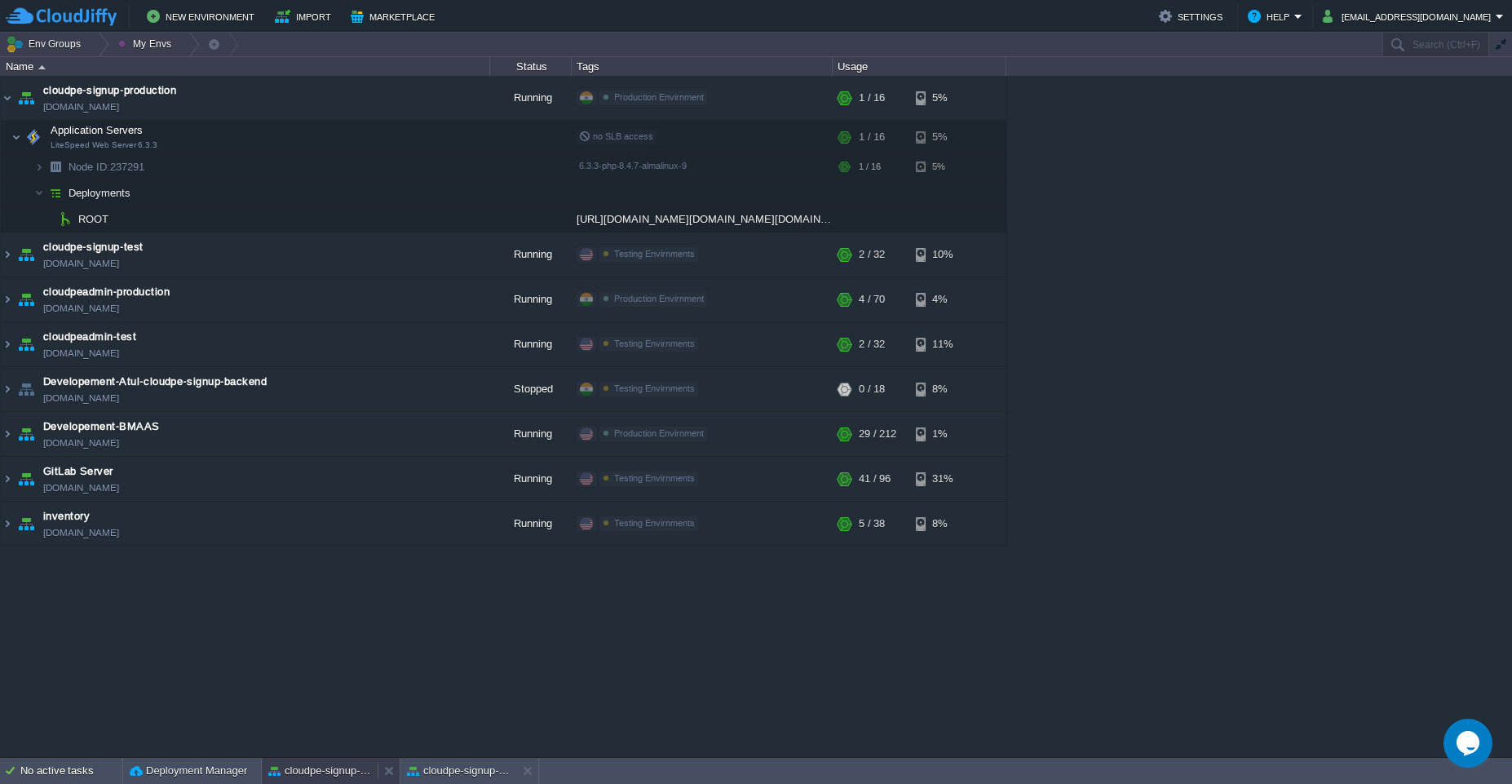
click at [325, 775] on button "cloudpe-signup-production" at bounding box center [320, 770] width 103 height 16
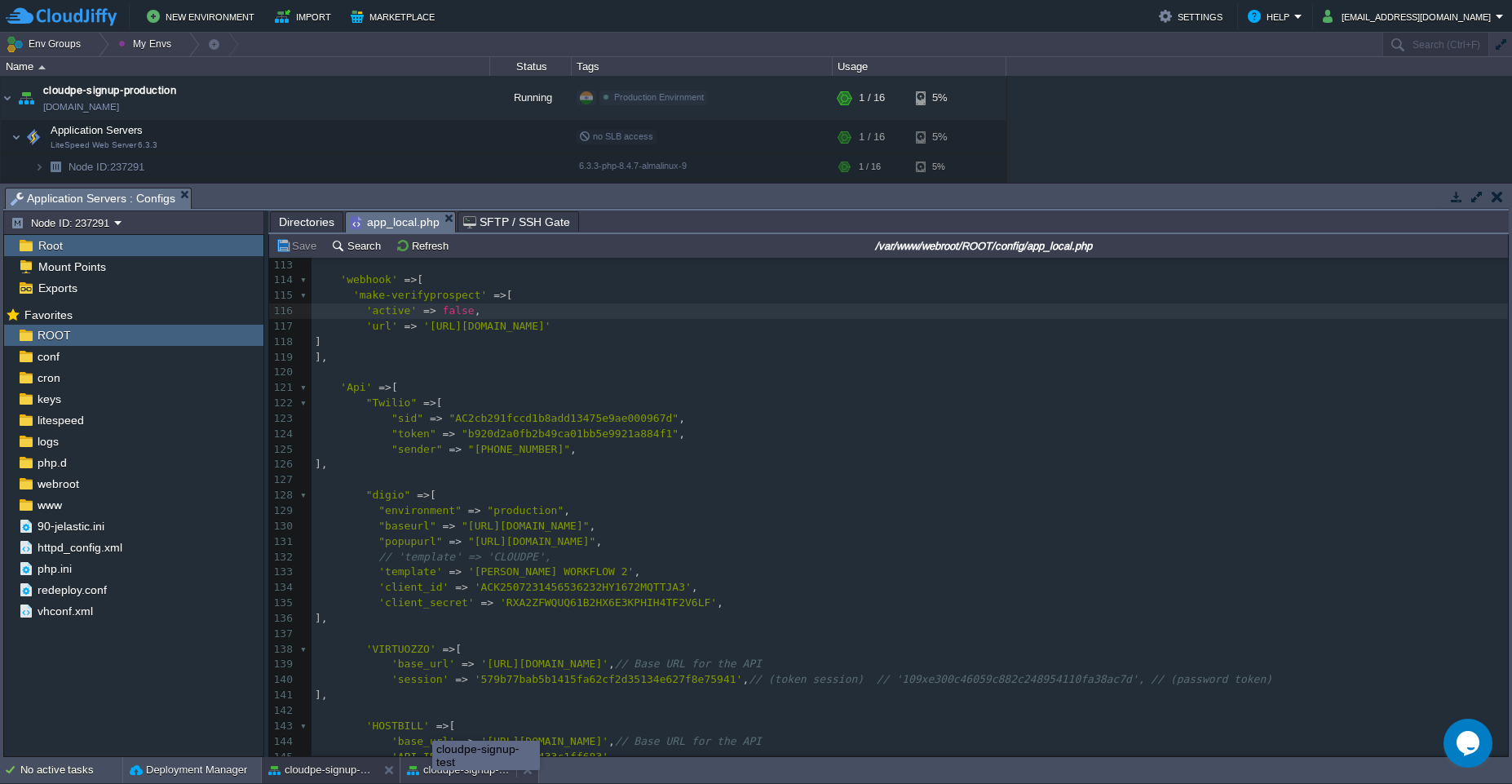
click at [433, 774] on button "cloudpe-signup-test" at bounding box center [458, 769] width 103 height 16
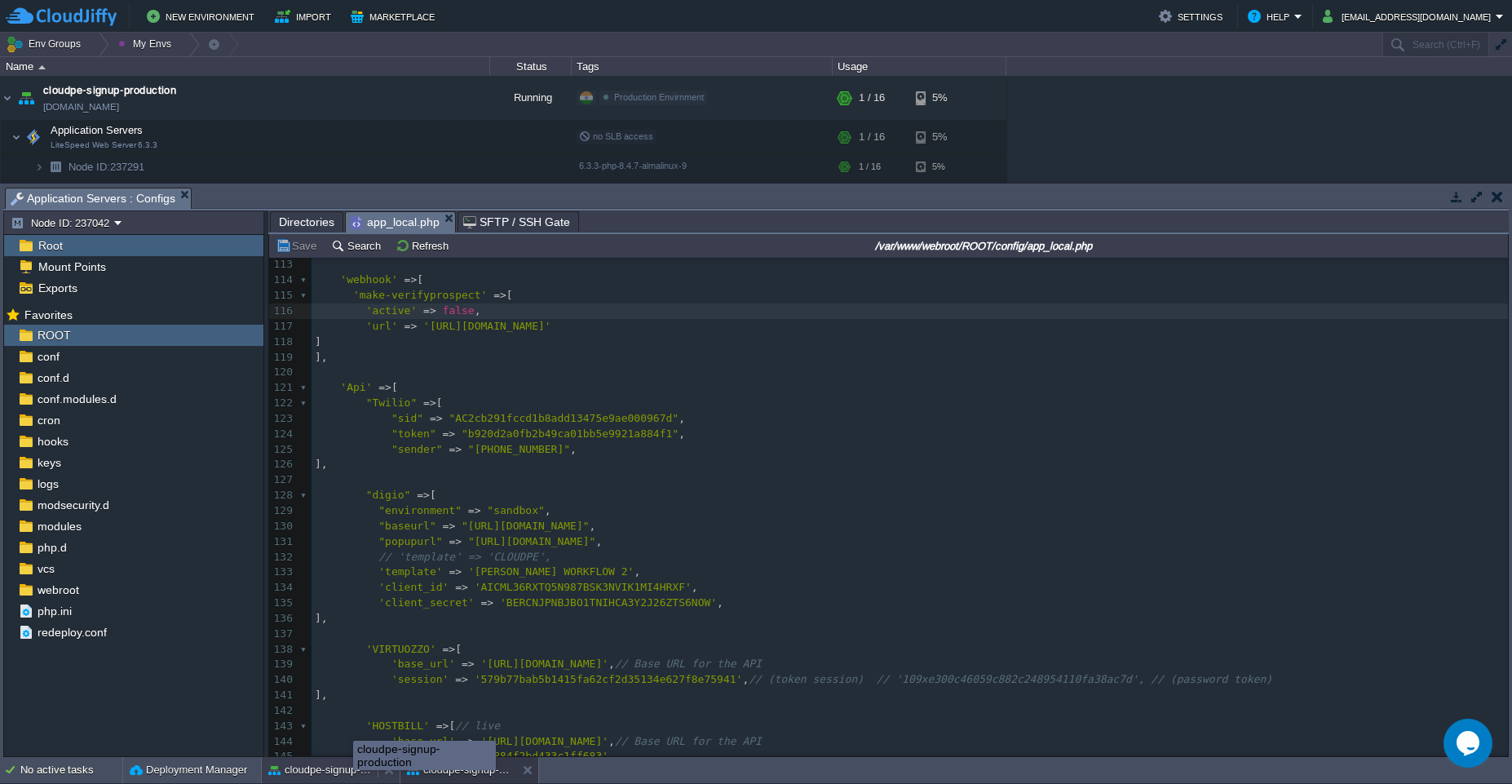
click at [353, 776] on button "cloudpe-signup-production" at bounding box center [320, 769] width 103 height 16
click at [441, 775] on button "cloudpe-signup-test" at bounding box center [458, 769] width 103 height 16
click at [325, 777] on button "cloudpe-signup-production" at bounding box center [320, 769] width 103 height 16
click at [439, 774] on button "cloudpe-signup-test" at bounding box center [458, 769] width 103 height 16
click at [295, 775] on button "cloudpe-signup-production" at bounding box center [320, 769] width 103 height 16
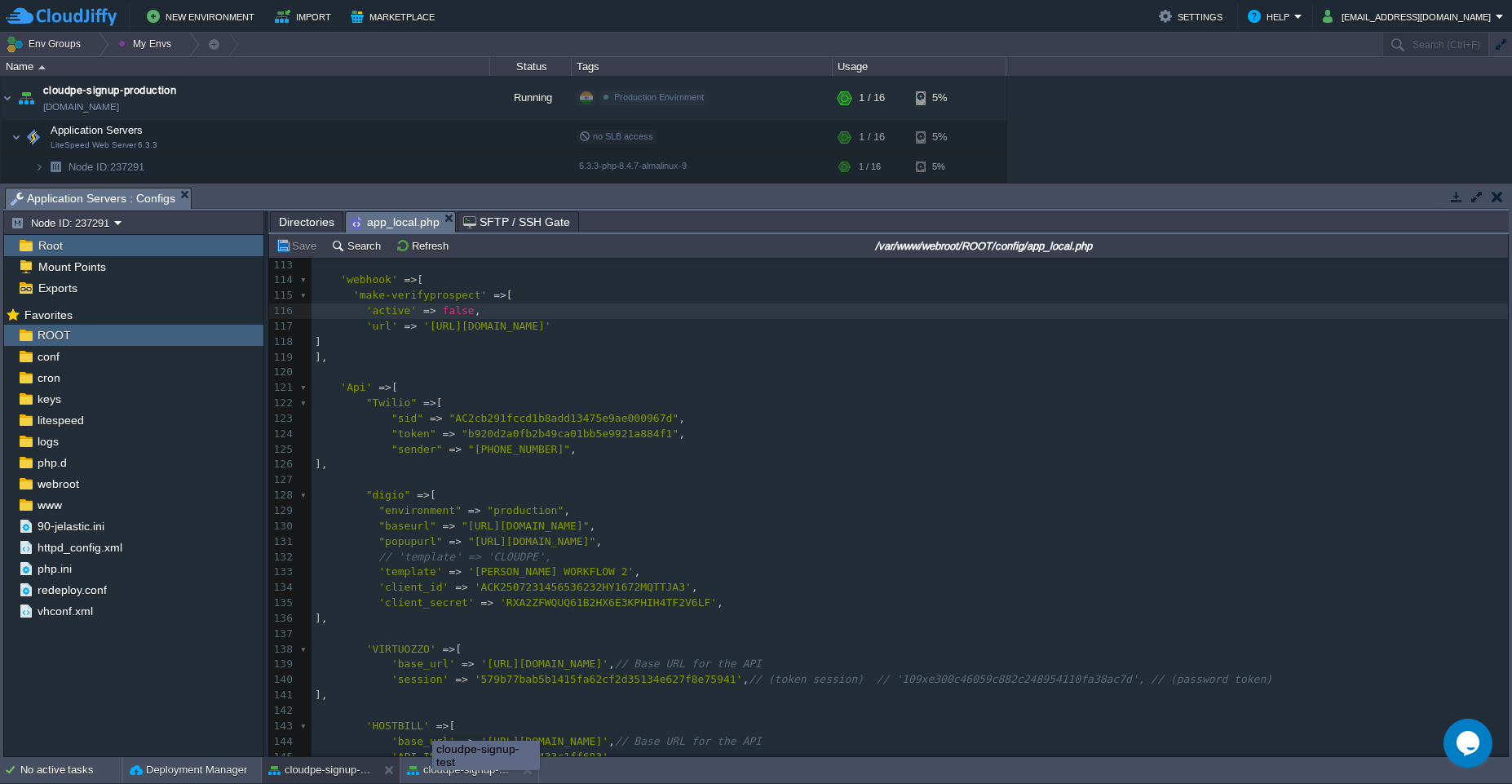
click at [433, 763] on div "cloudpe-signup-test" at bounding box center [486, 755] width 106 height 28
click at [332, 773] on button "cloudpe-signup-production" at bounding box center [320, 769] width 103 height 16
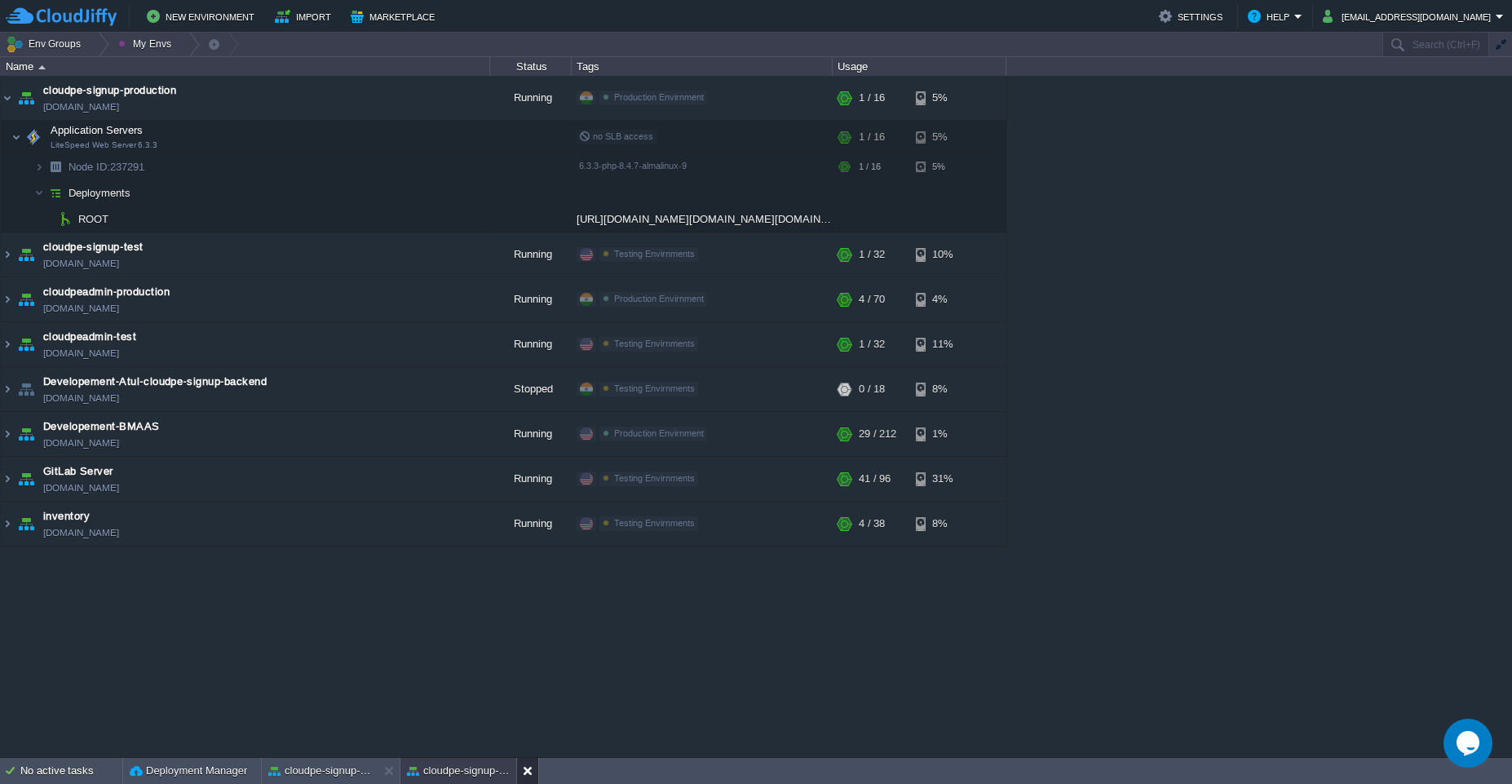
click at [530, 776] on button at bounding box center [530, 770] width 16 height 16
click at [393, 771] on button at bounding box center [392, 770] width 16 height 16
click at [258, 103] on td "cloudpe-signup-production [DOMAIN_NAME]" at bounding box center [245, 97] width 489 height 44
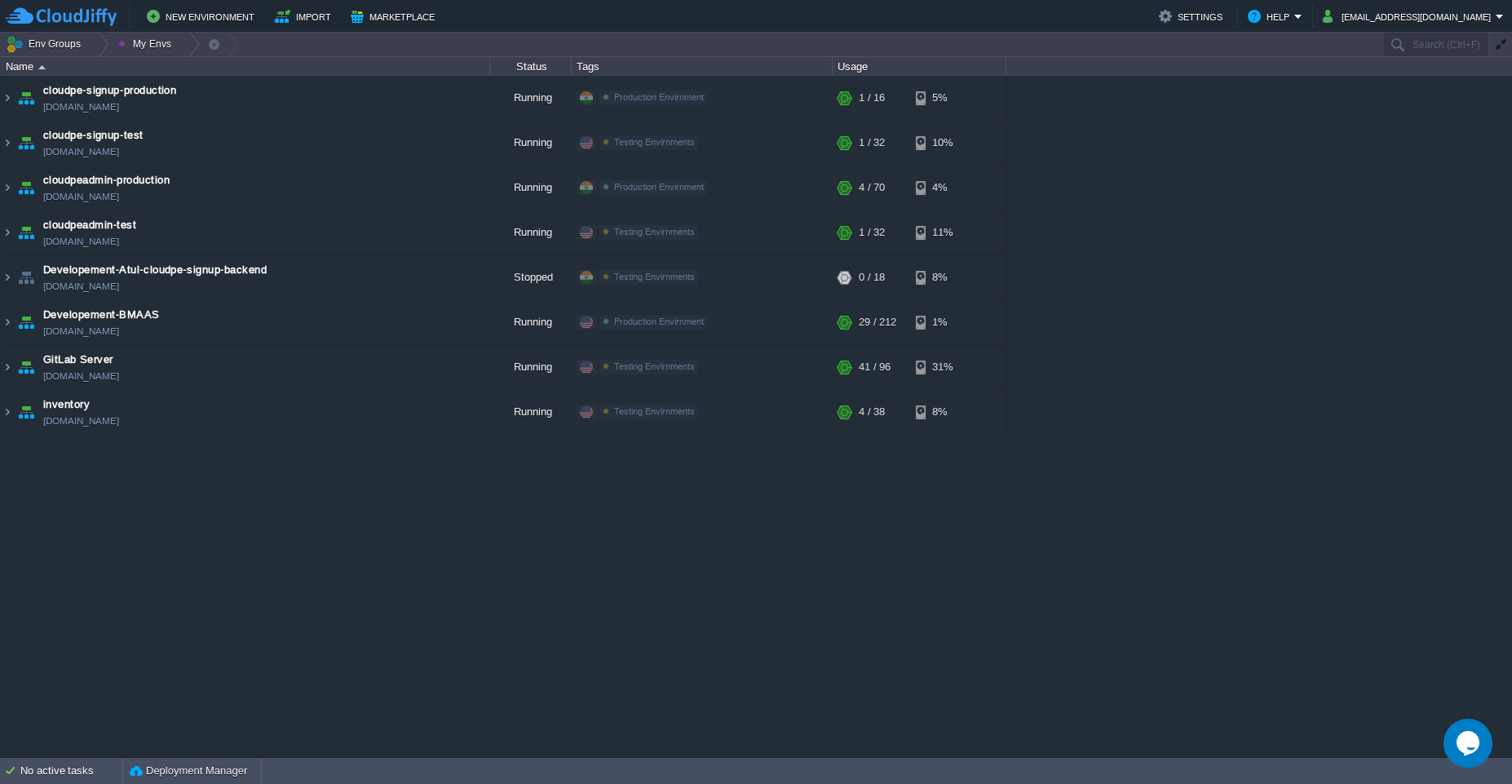
click at [1047, 581] on div "cloudpe website -developemeny environment [DOMAIN_NAME] Running [PERSON_NAME] +…" at bounding box center [756, 416] width 1512 height 681
